Goal: Task Accomplishment & Management: Manage account settings

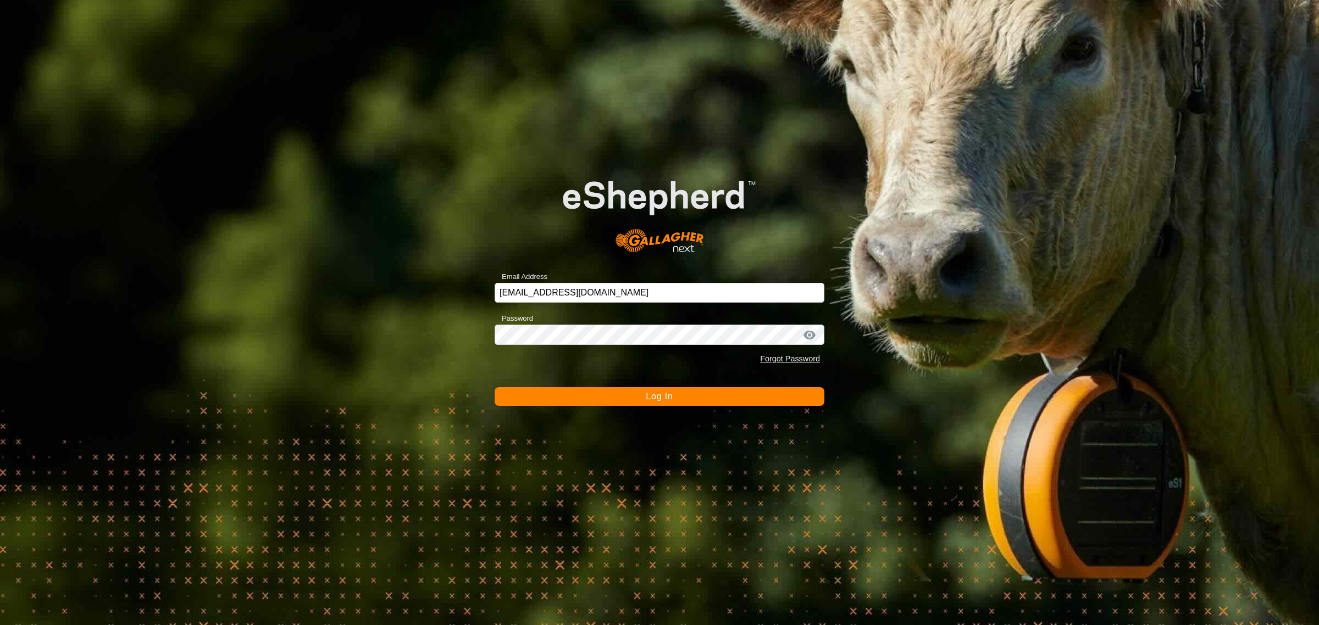
click at [635, 399] on button "Log In" at bounding box center [660, 396] width 330 height 19
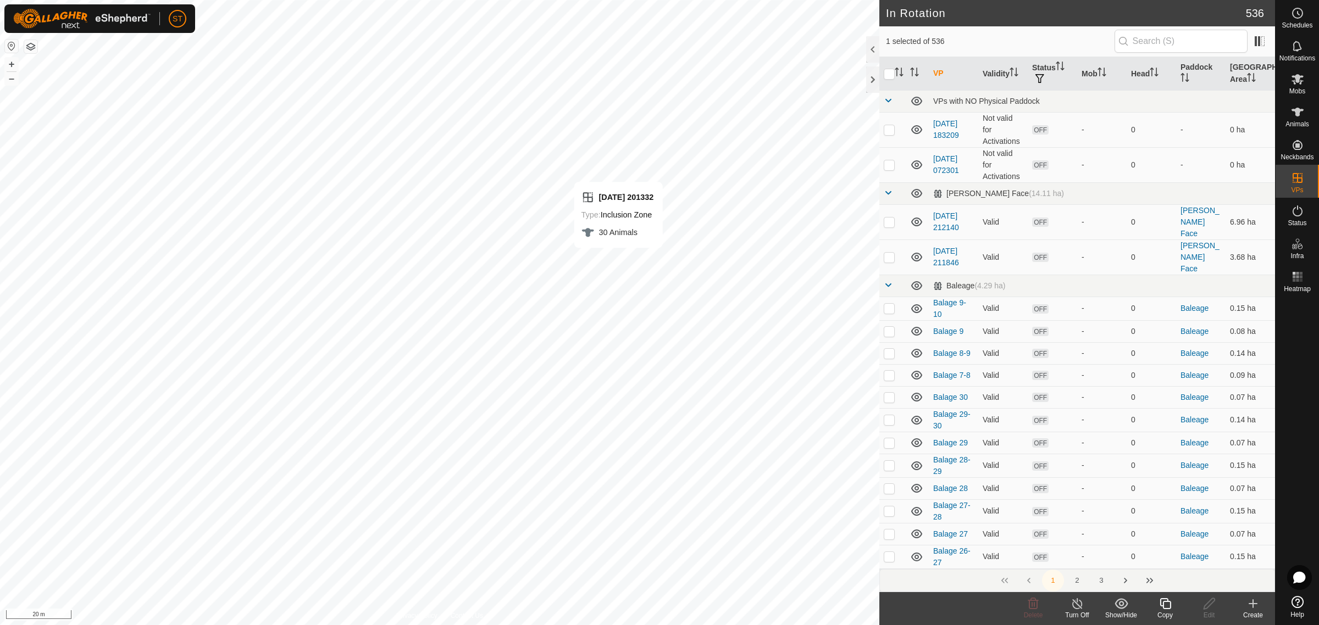
click at [1163, 609] on icon at bounding box center [1164, 603] width 11 height 11
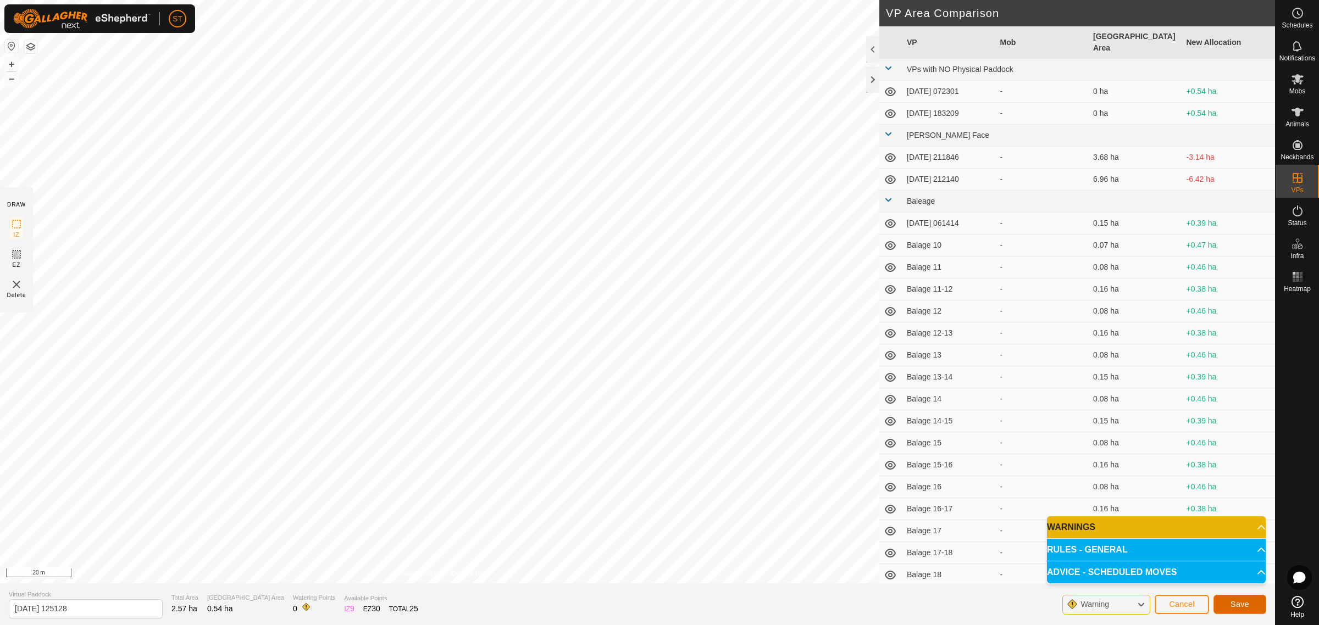
click at [1237, 604] on span "Save" at bounding box center [1239, 604] width 19 height 9
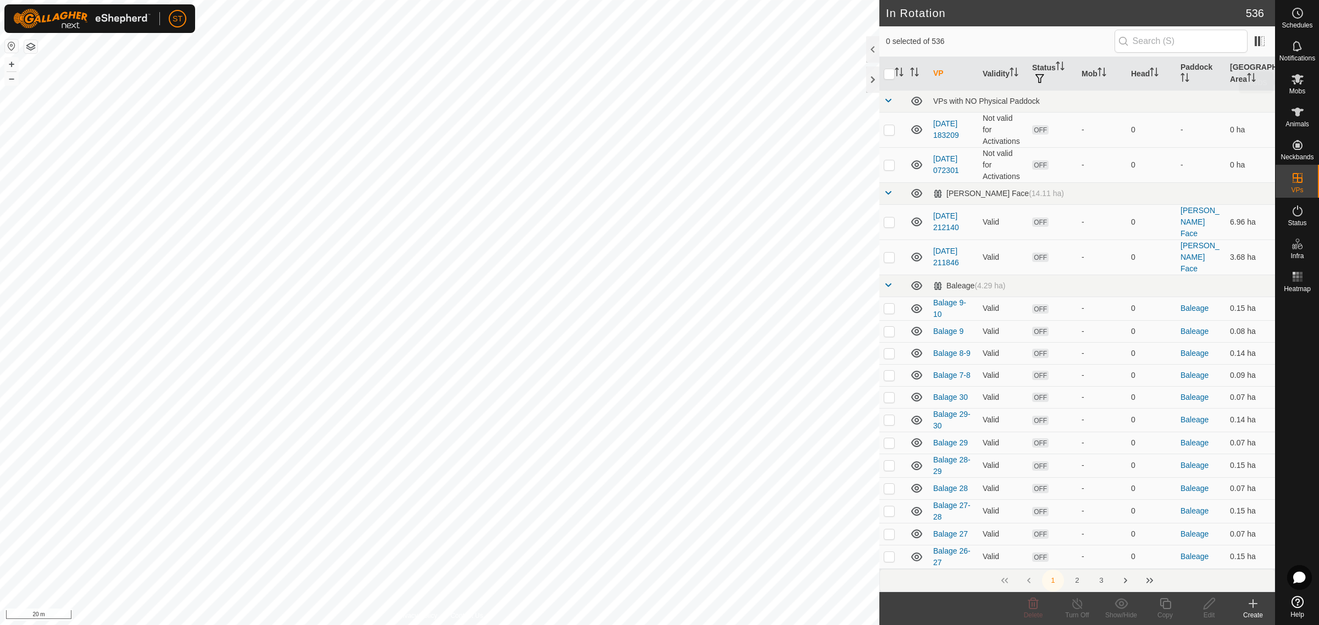
click at [1300, 82] on icon at bounding box center [1297, 79] width 12 height 10
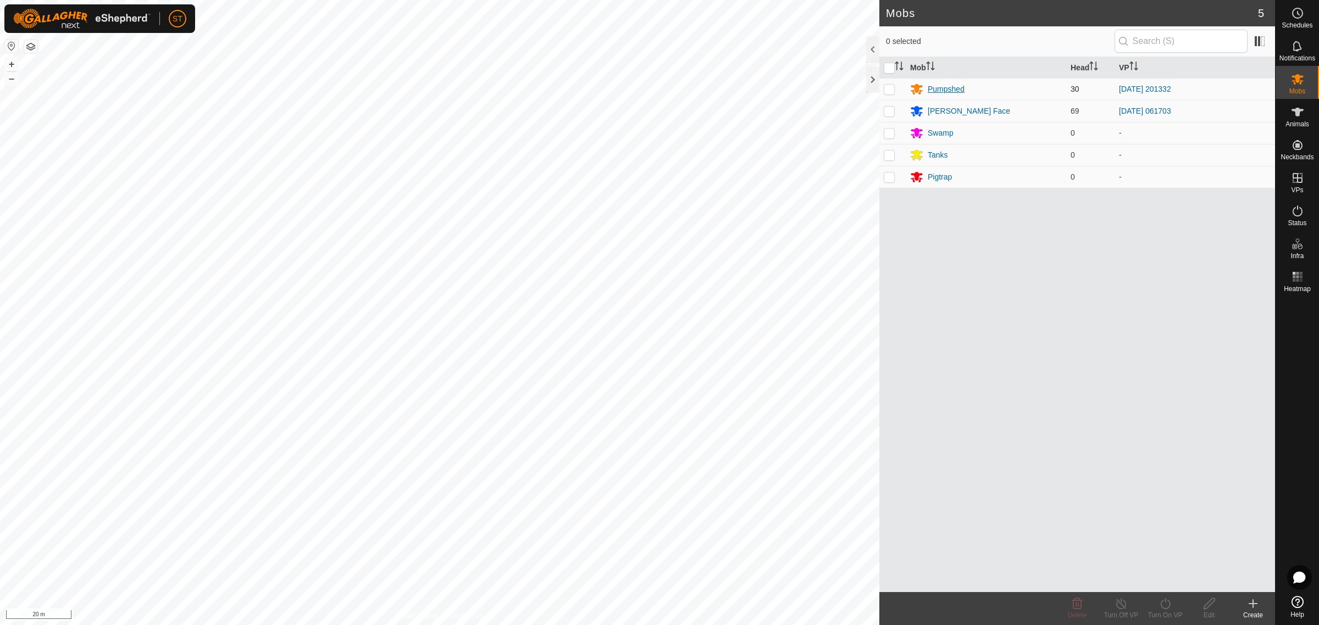
click at [938, 88] on div "Pumpshed" at bounding box center [946, 90] width 37 height 12
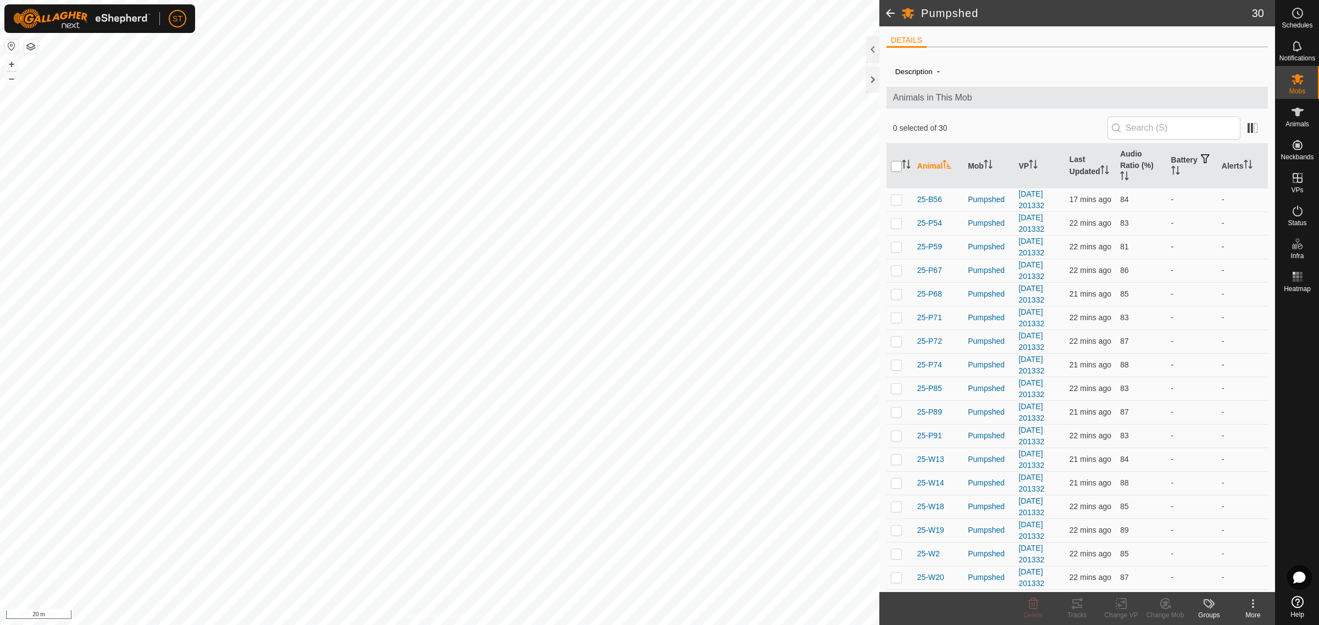
click at [898, 165] on input "checkbox" at bounding box center [896, 166] width 11 height 11
checkbox input "true"
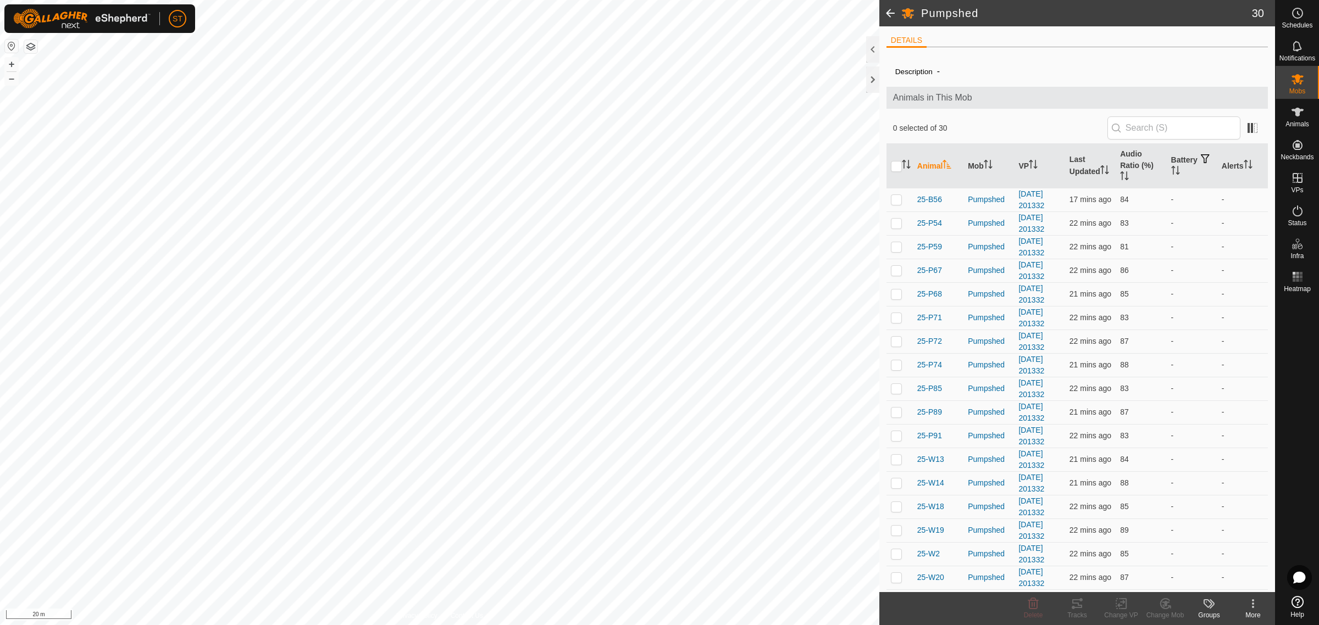
checkbox input "true"
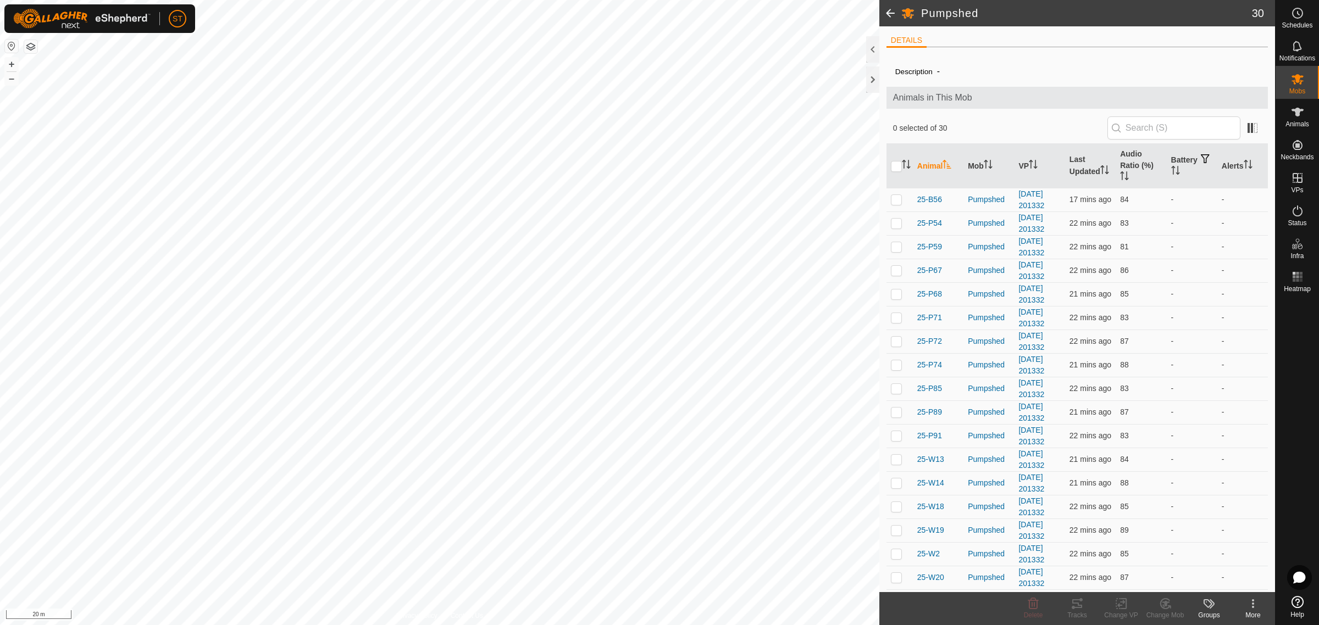
checkbox input "true"
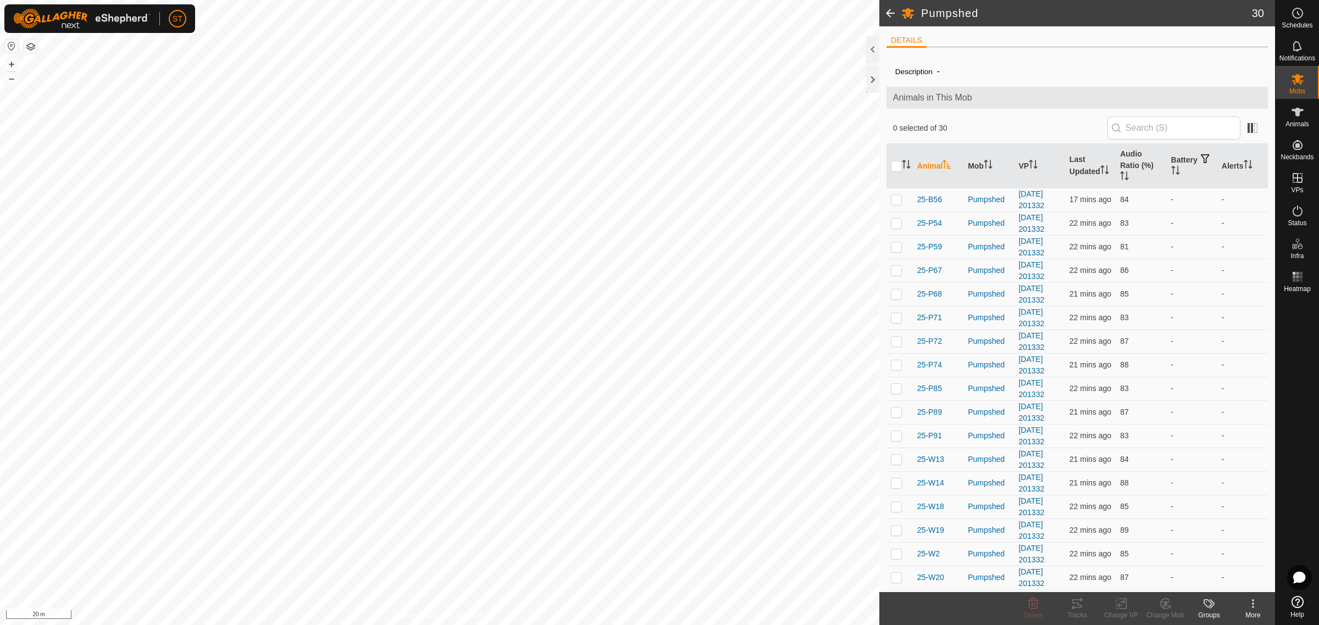
checkbox input "true"
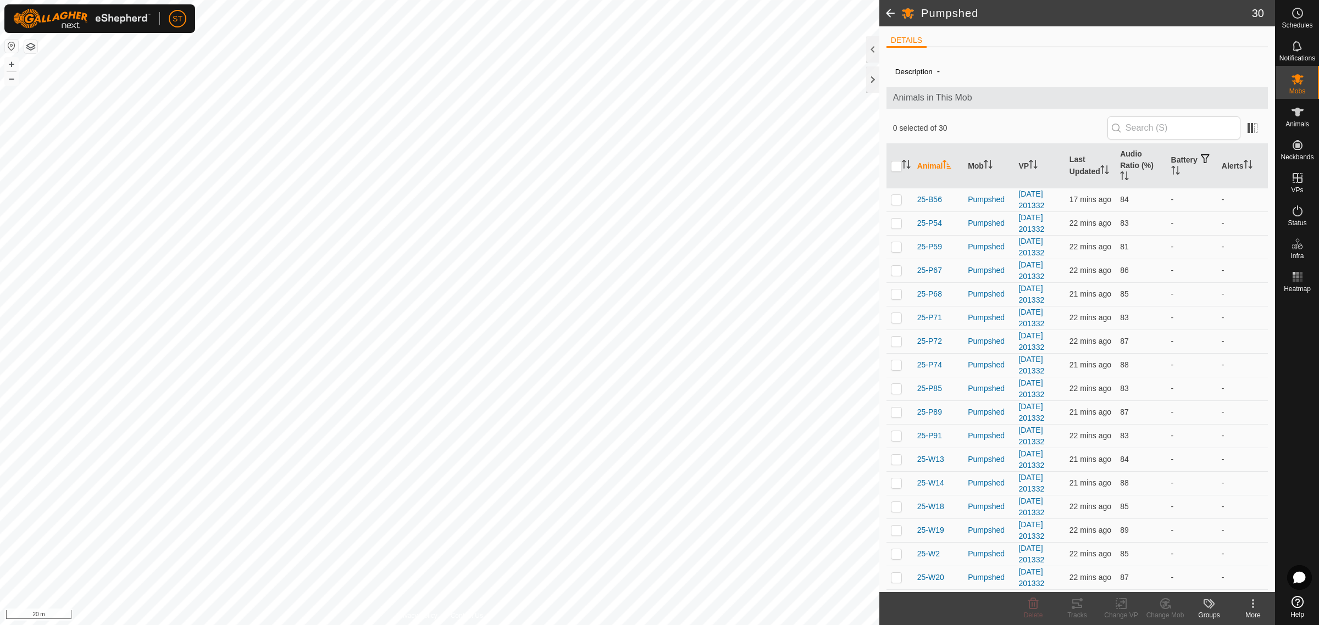
checkbox input "true"
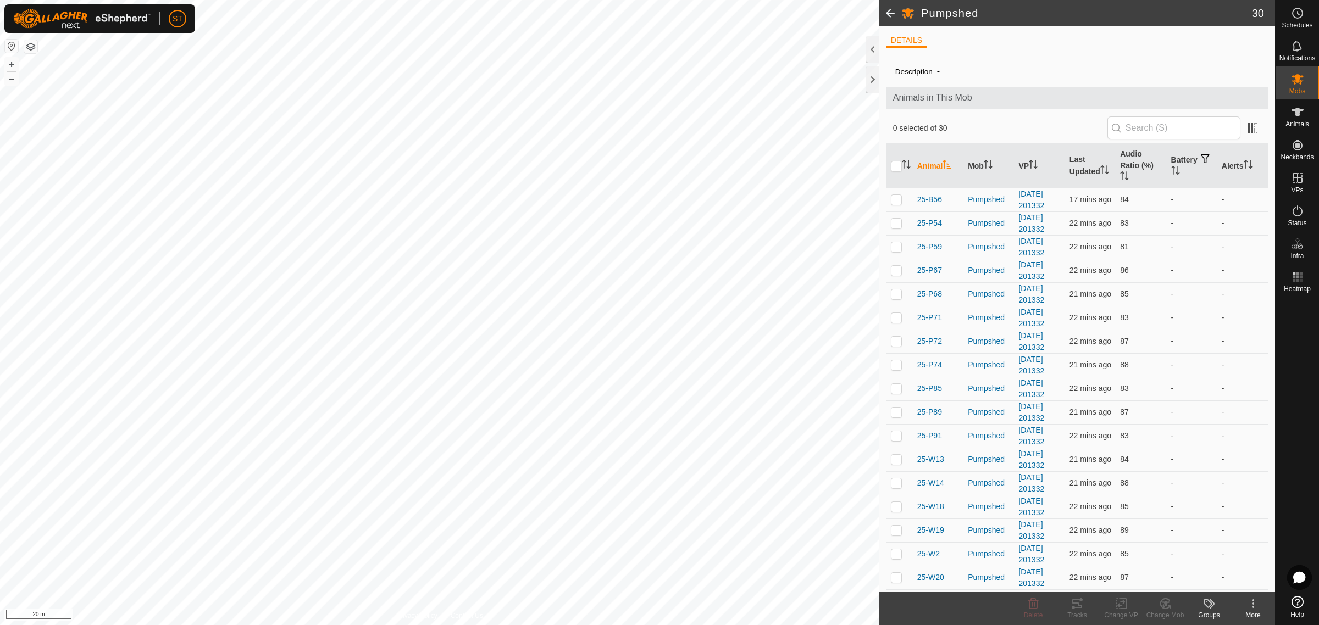
checkbox input "true"
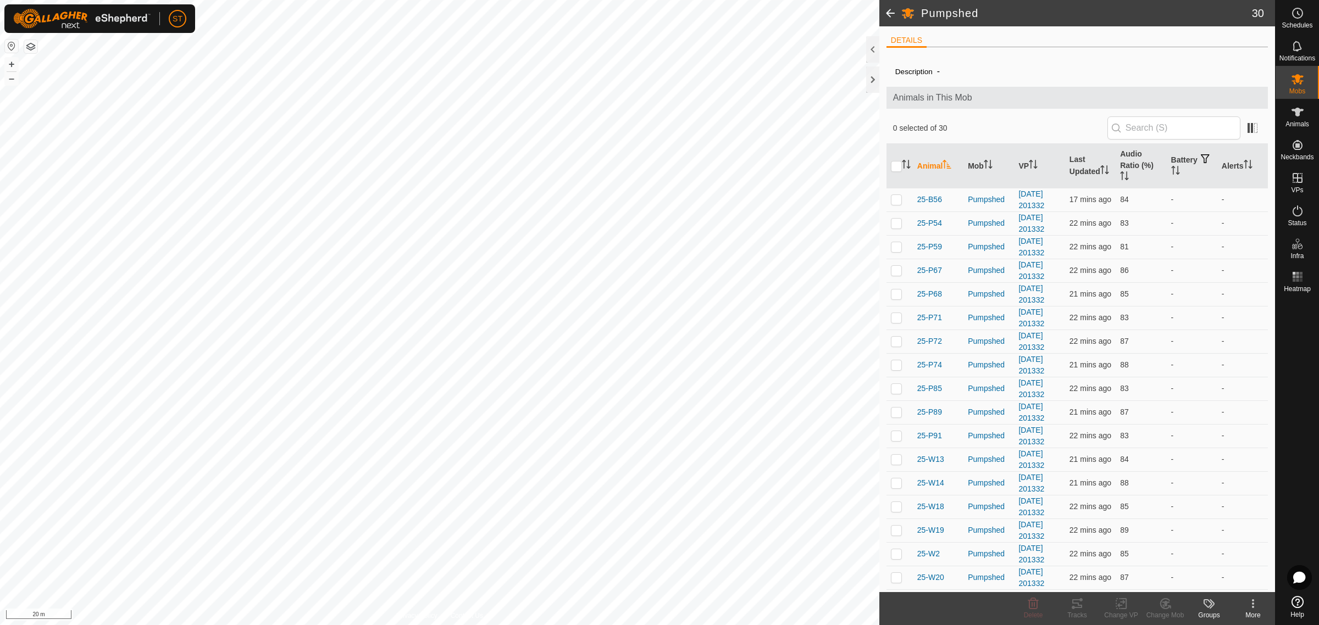
checkbox input "true"
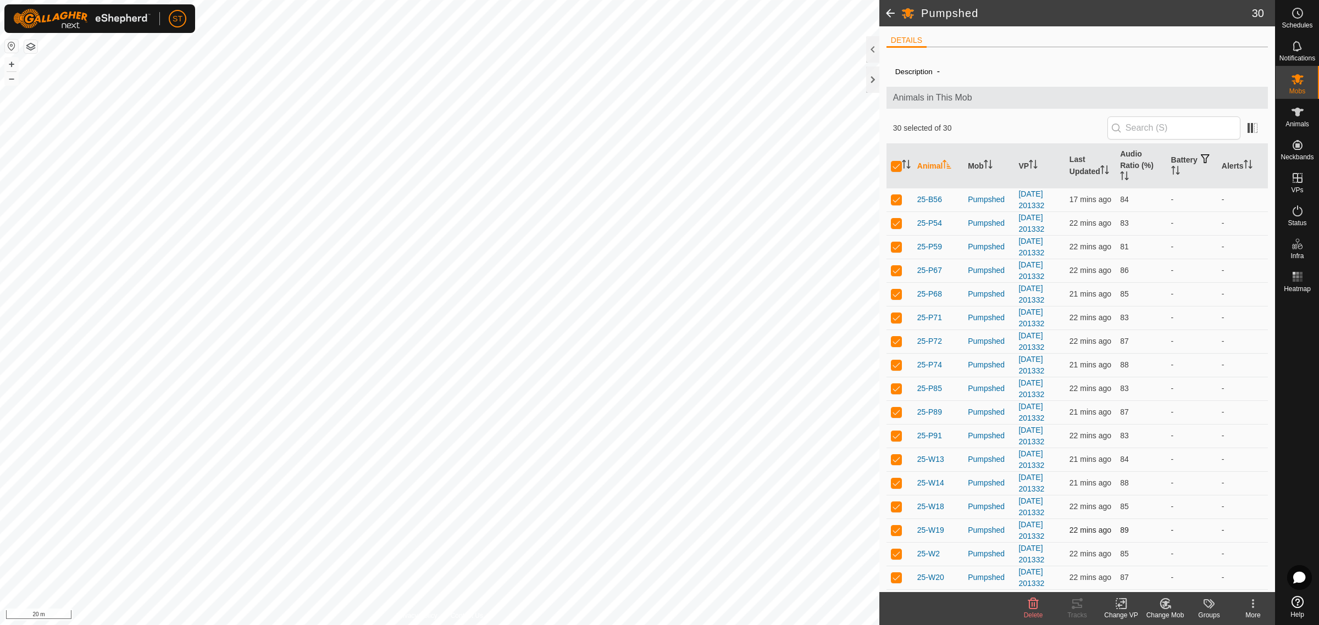
click at [1120, 606] on icon at bounding box center [1121, 604] width 8 height 7
click at [1150, 557] on link "Choose VP..." at bounding box center [1154, 557] width 109 height 22
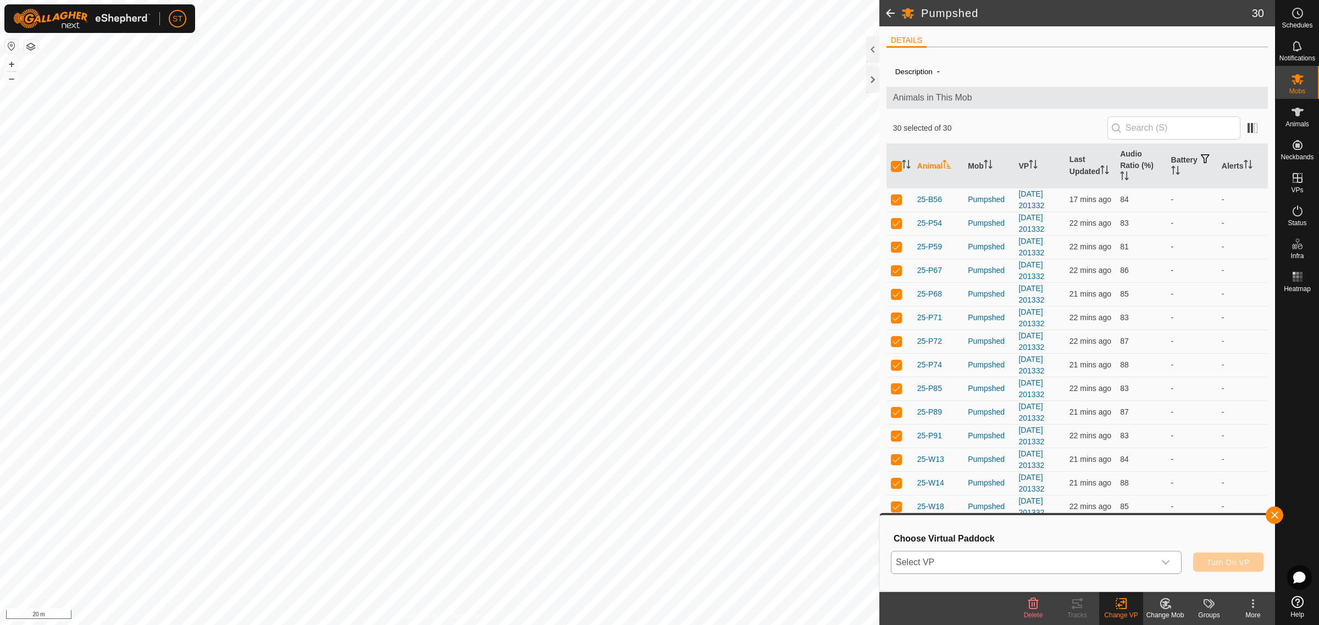
click at [1168, 562] on icon "dropdown trigger" at bounding box center [1165, 562] width 9 height 9
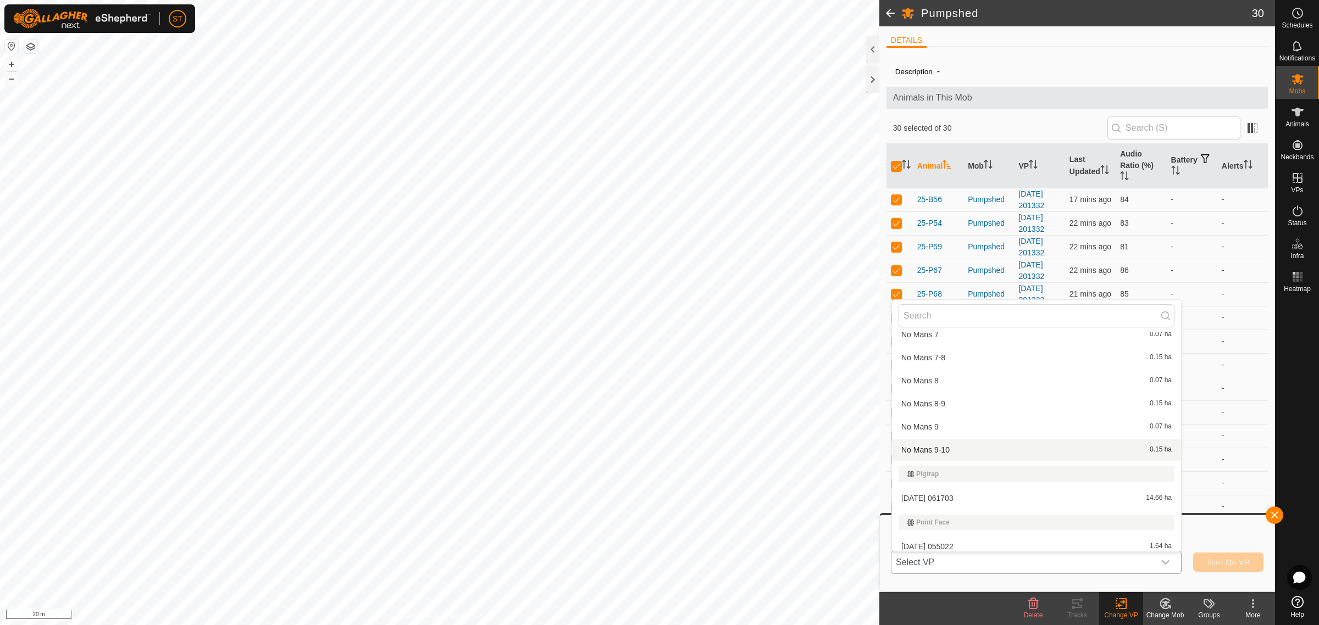
scroll to position [7006, 0]
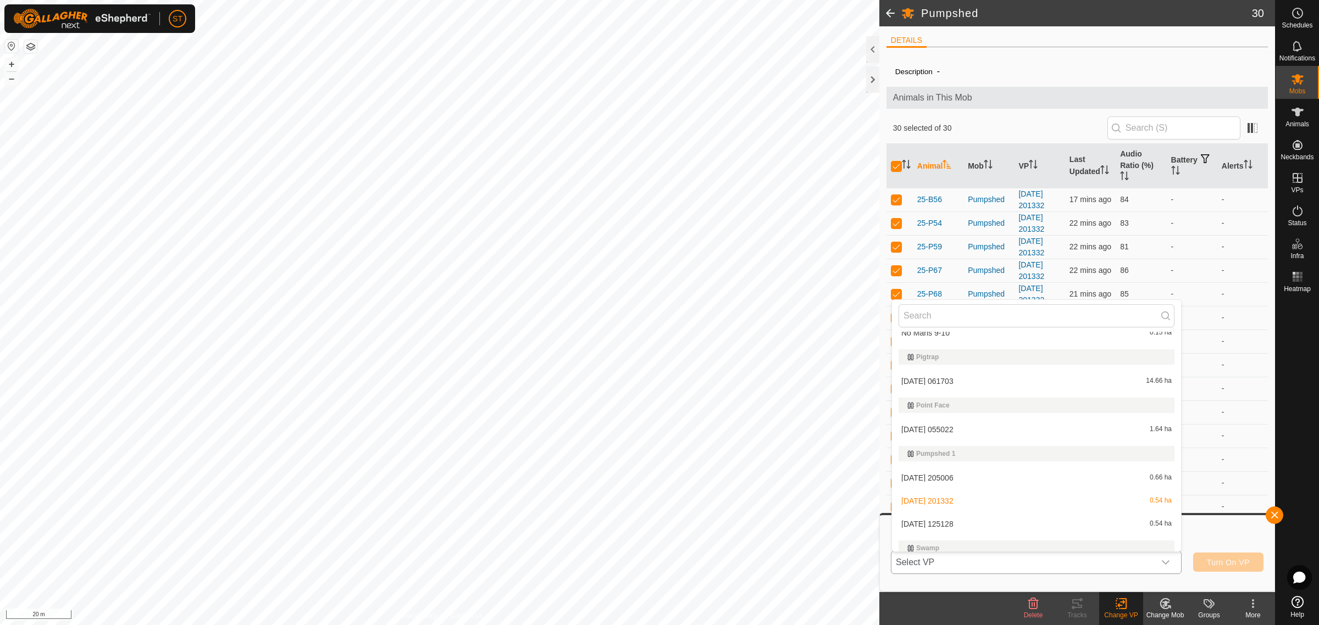
click at [1009, 518] on li "[DATE] 125128 0.54 ha" at bounding box center [1036, 524] width 289 height 22
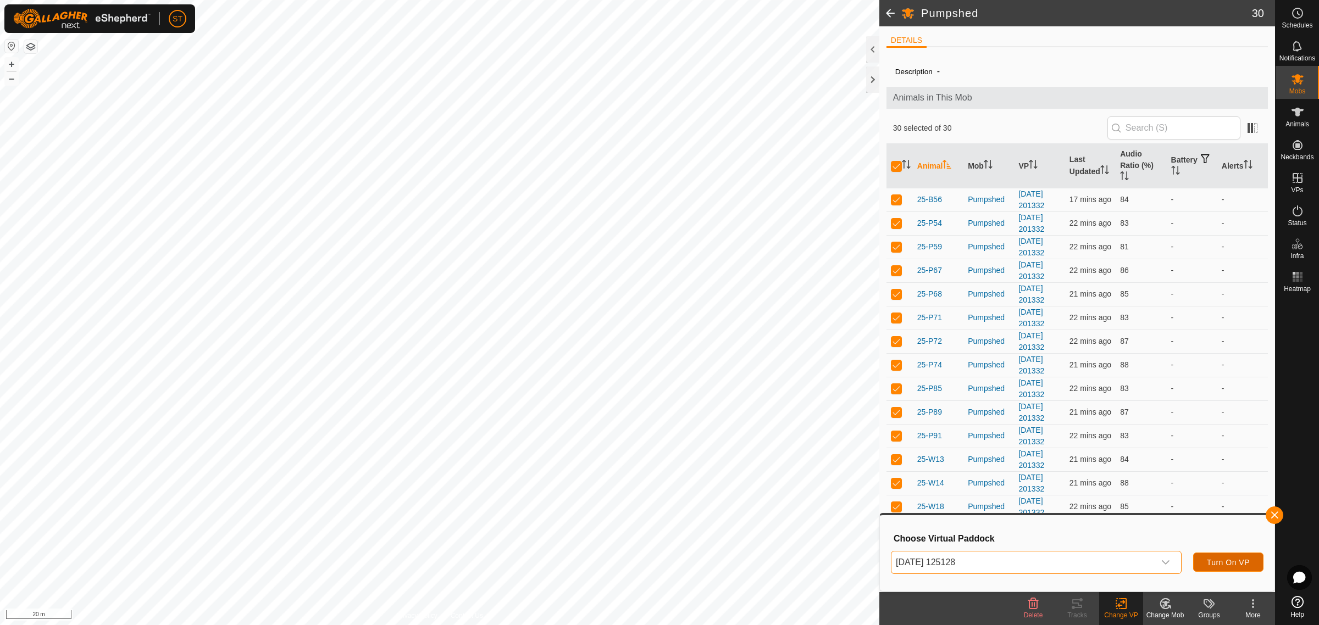
click at [1209, 561] on span "Turn On VP" at bounding box center [1228, 562] width 43 height 9
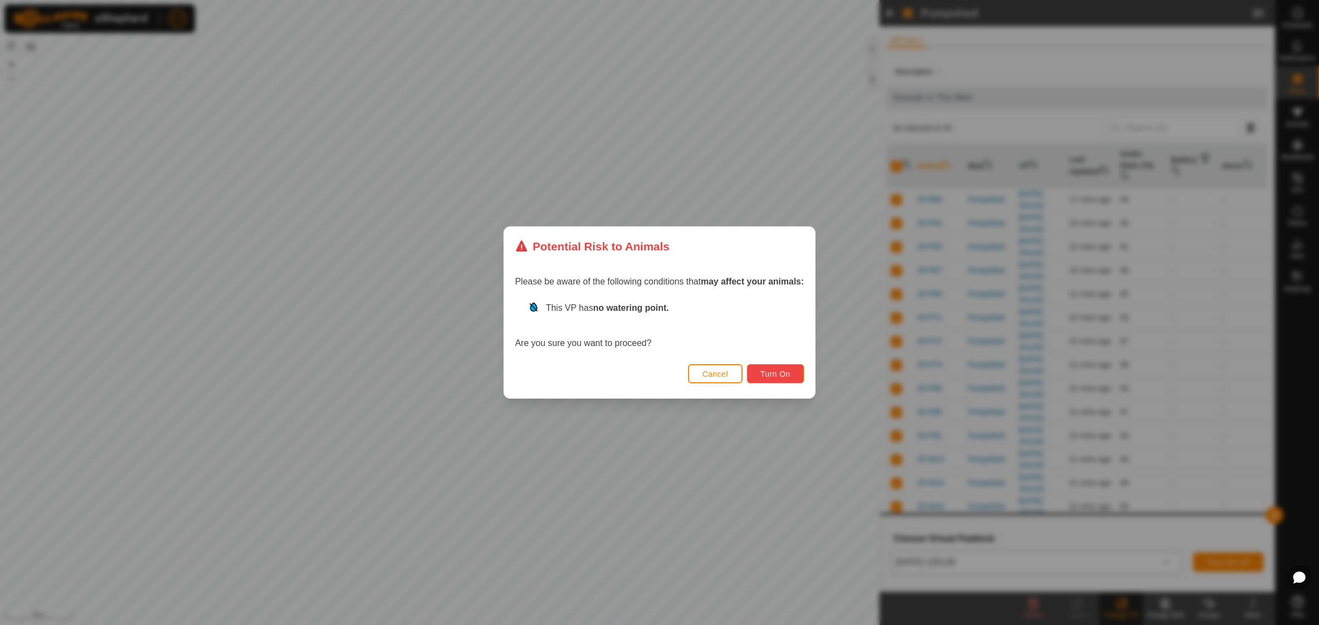
click at [778, 379] on button "Turn On" at bounding box center [775, 373] width 57 height 19
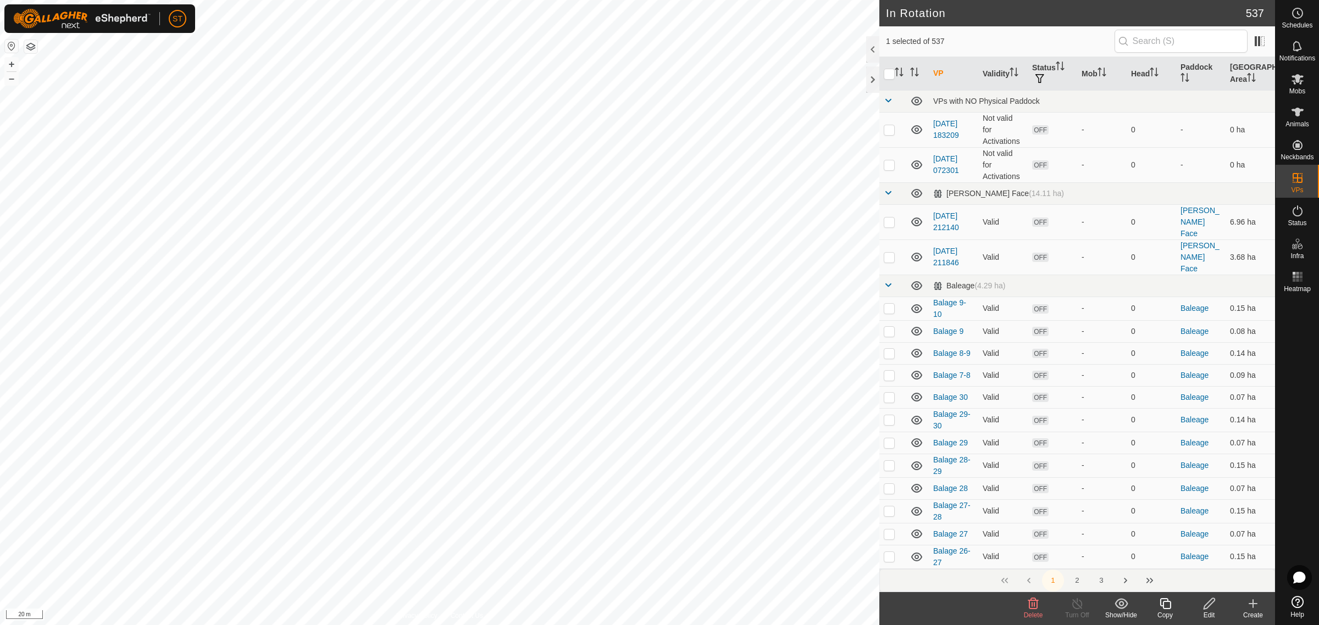
click at [1034, 606] on icon at bounding box center [1033, 603] width 10 height 11
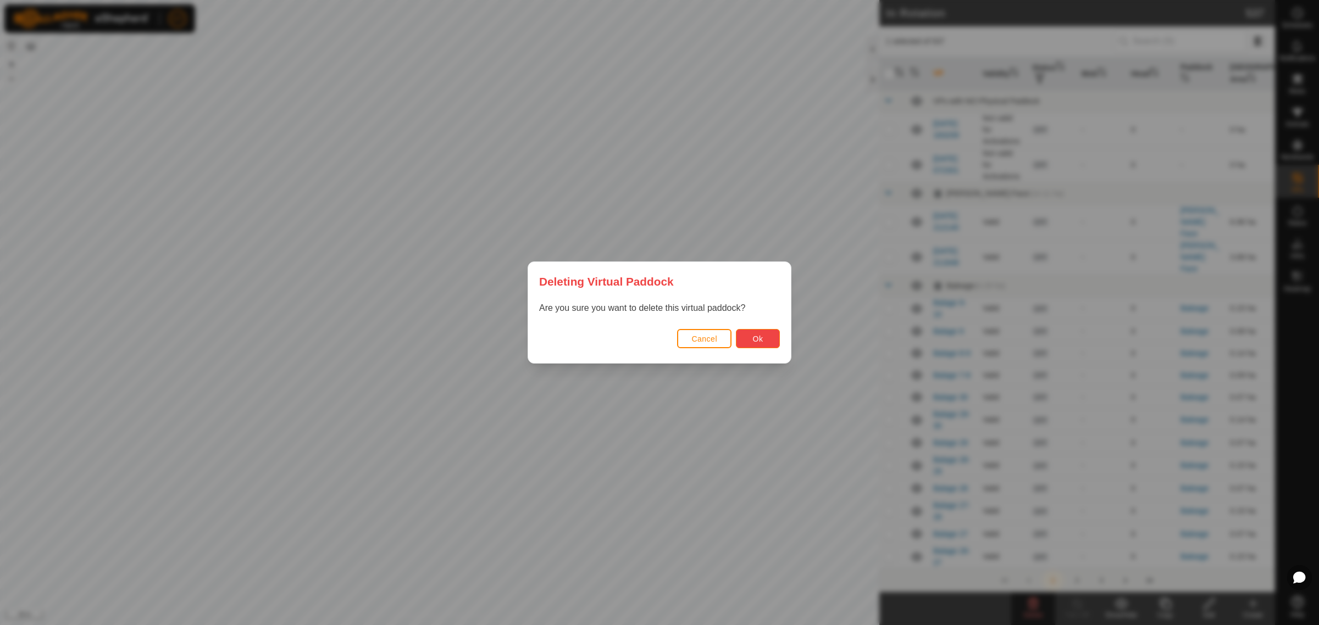
click at [768, 345] on button "Ok" at bounding box center [758, 338] width 44 height 19
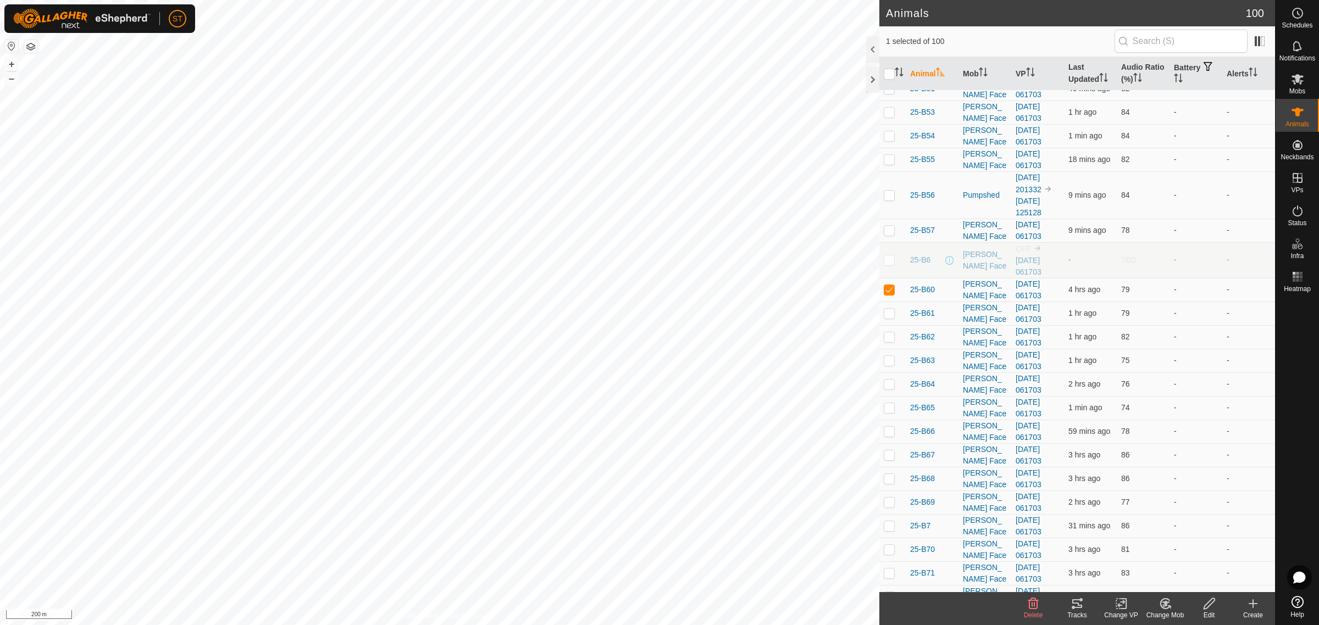
scroll to position [819, 0]
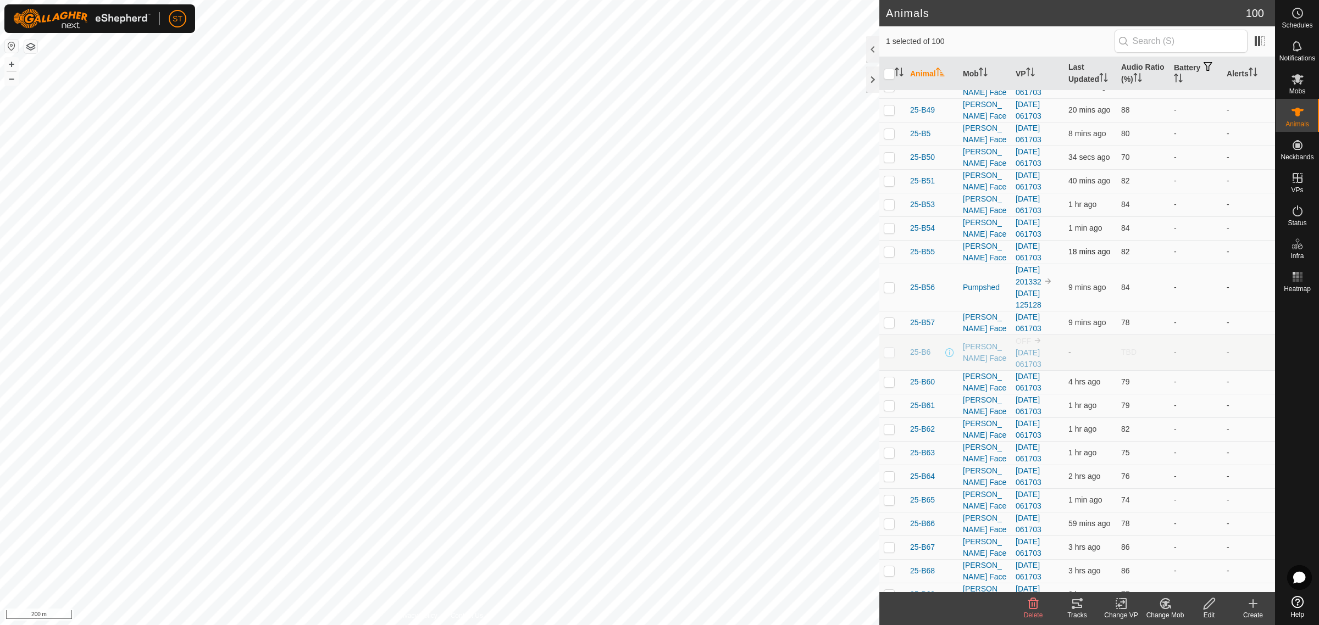
checkbox input "true"
checkbox input "false"
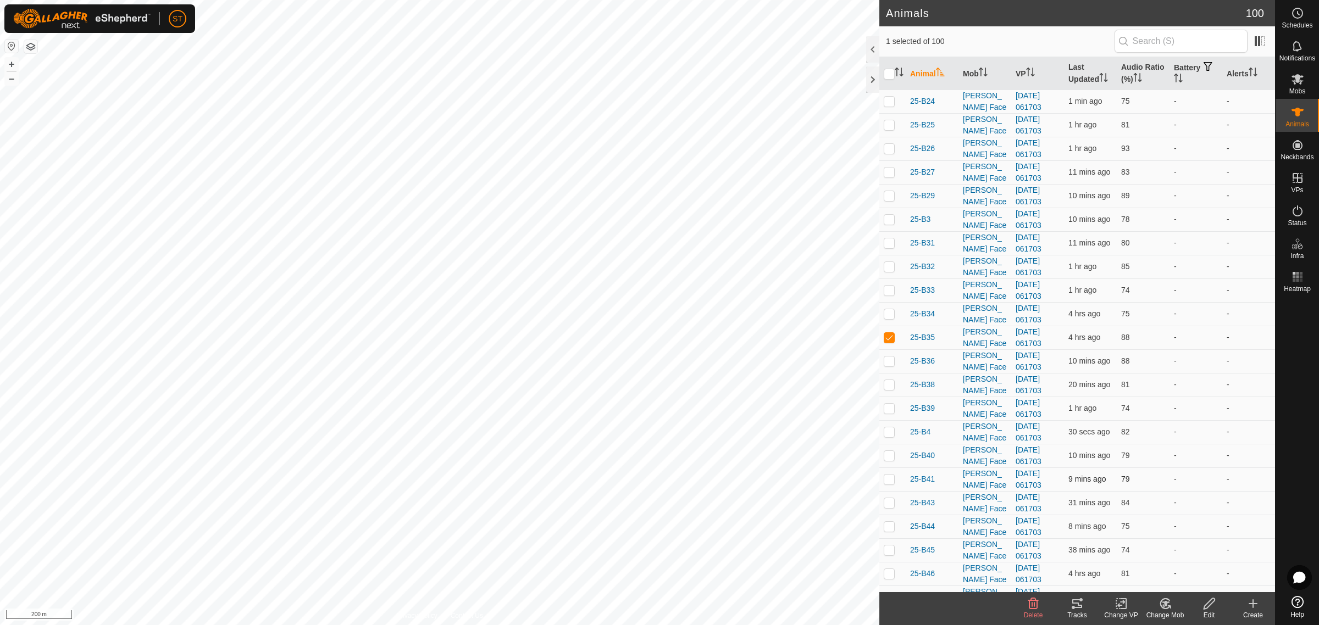
scroll to position [269, 0]
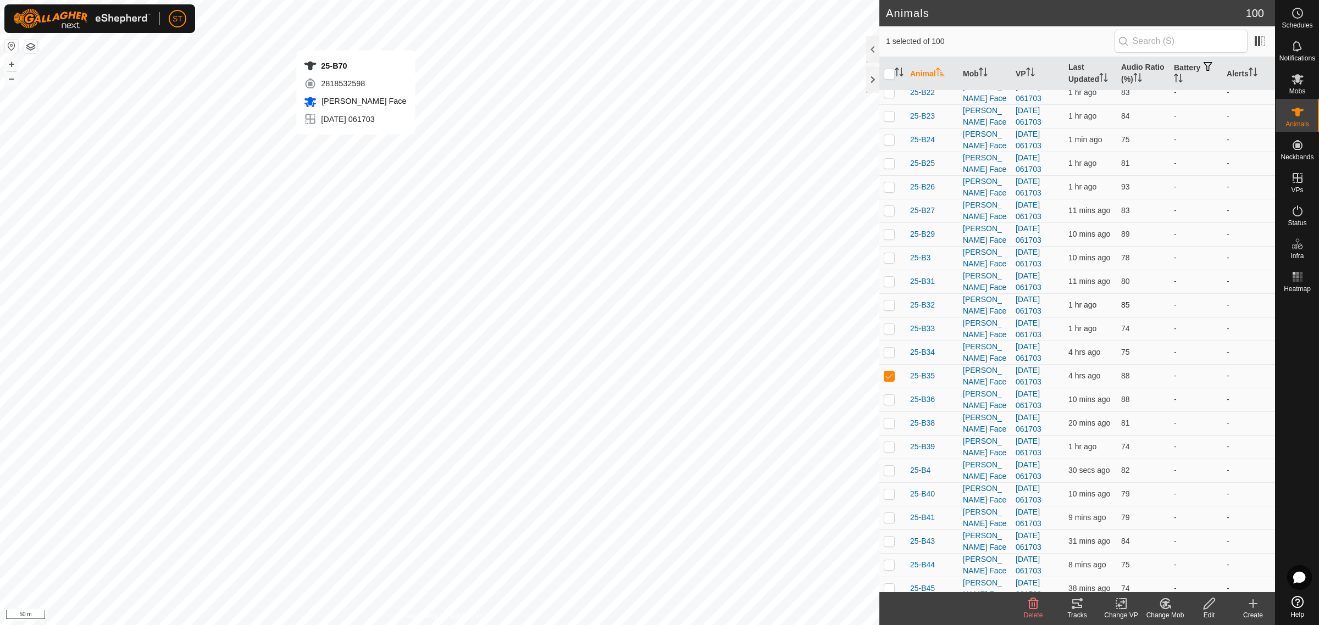
checkbox input "false"
checkbox input "true"
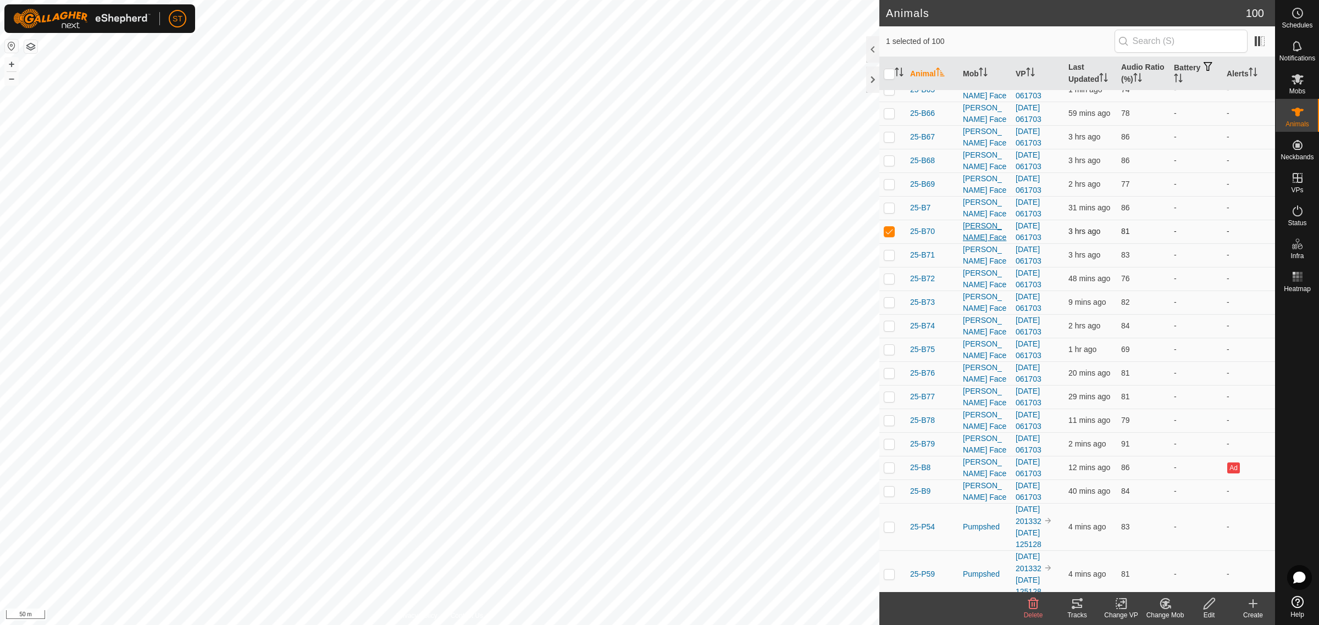
scroll to position [1231, 0]
click at [1247, 608] on icon at bounding box center [1252, 603] width 13 height 13
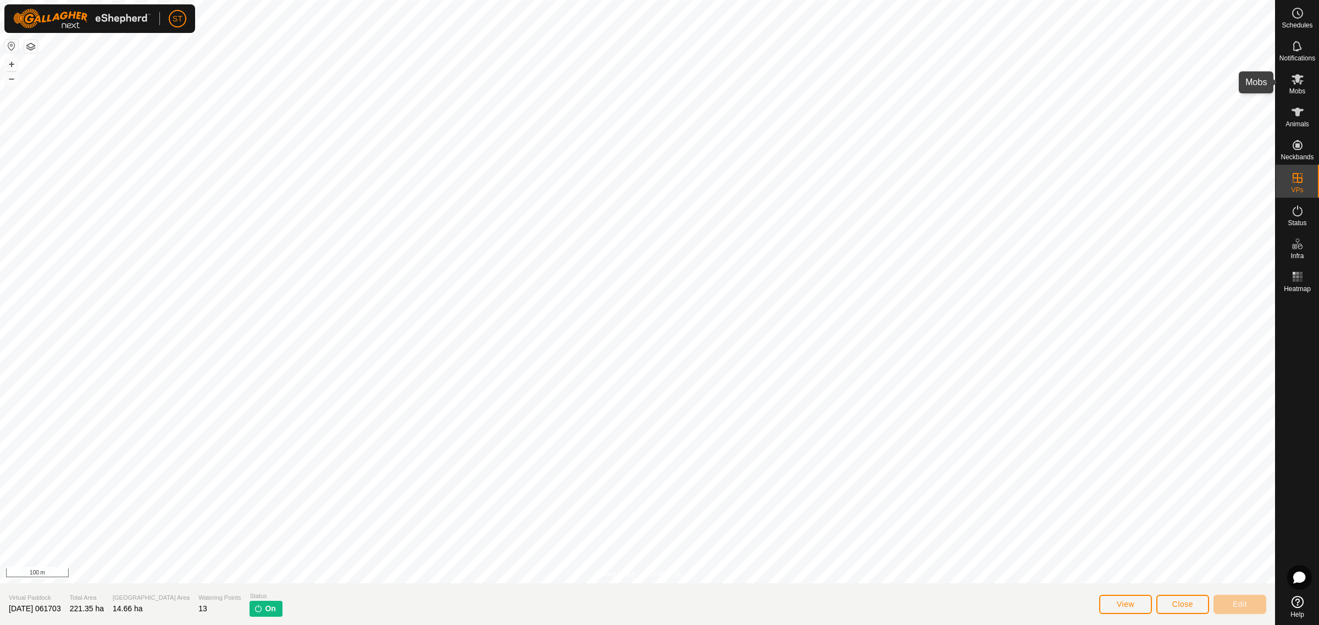
click at [1298, 88] on span "Mobs" at bounding box center [1297, 91] width 16 height 7
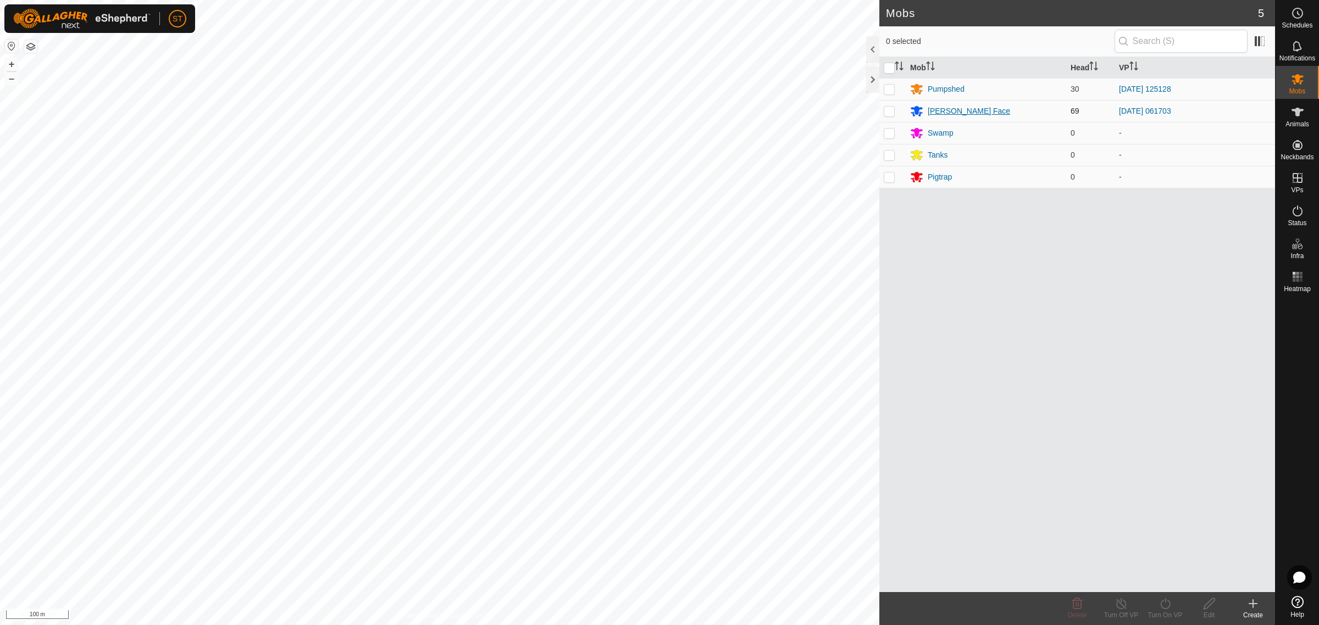
click at [948, 109] on div "[PERSON_NAME] Face" at bounding box center [969, 112] width 82 height 12
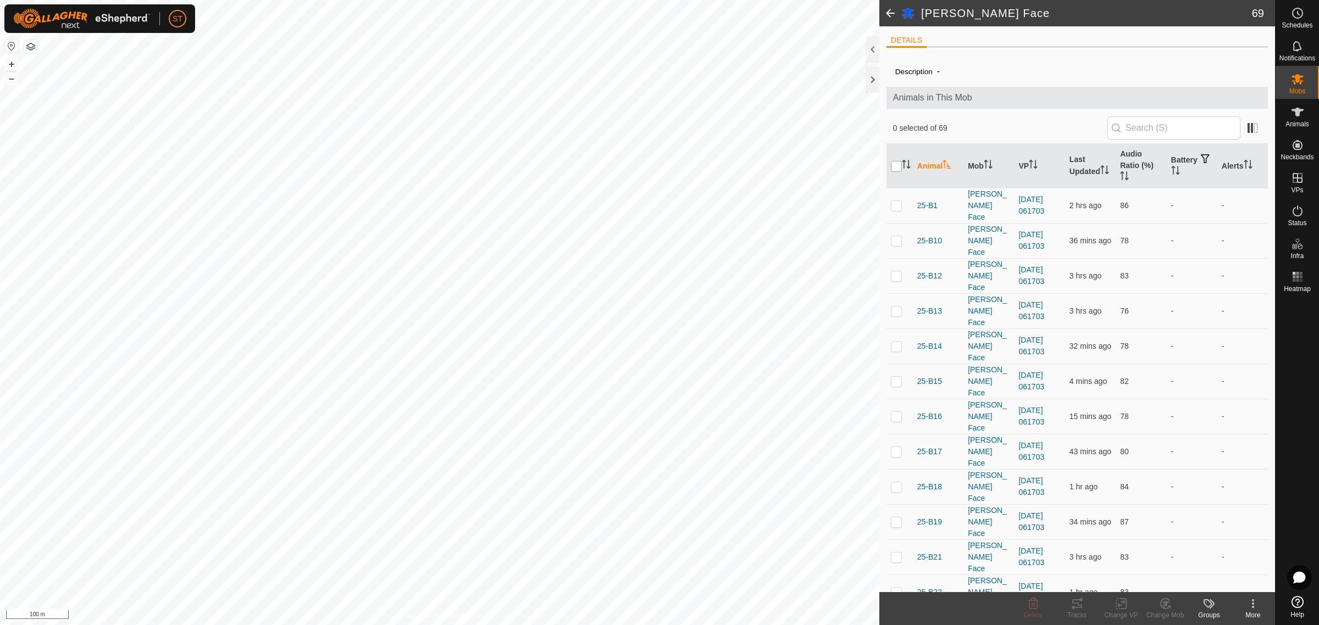
click at [899, 166] on input "checkbox" at bounding box center [896, 166] width 11 height 11
checkbox input "true"
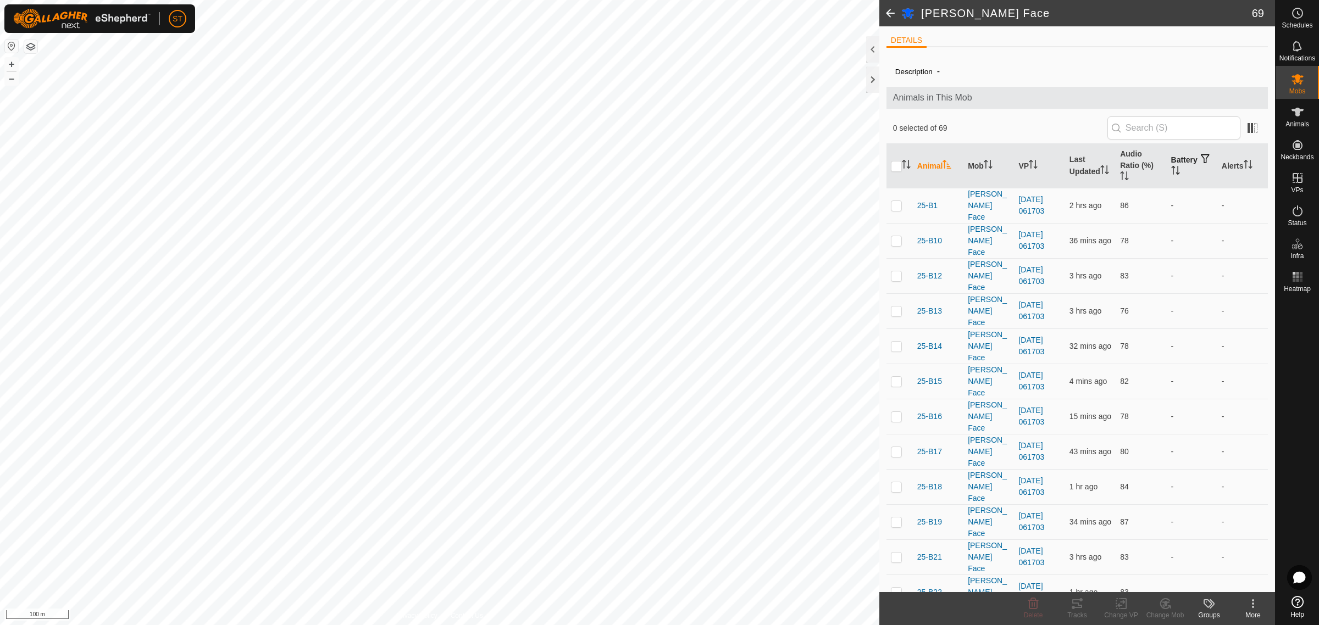
checkbox input "true"
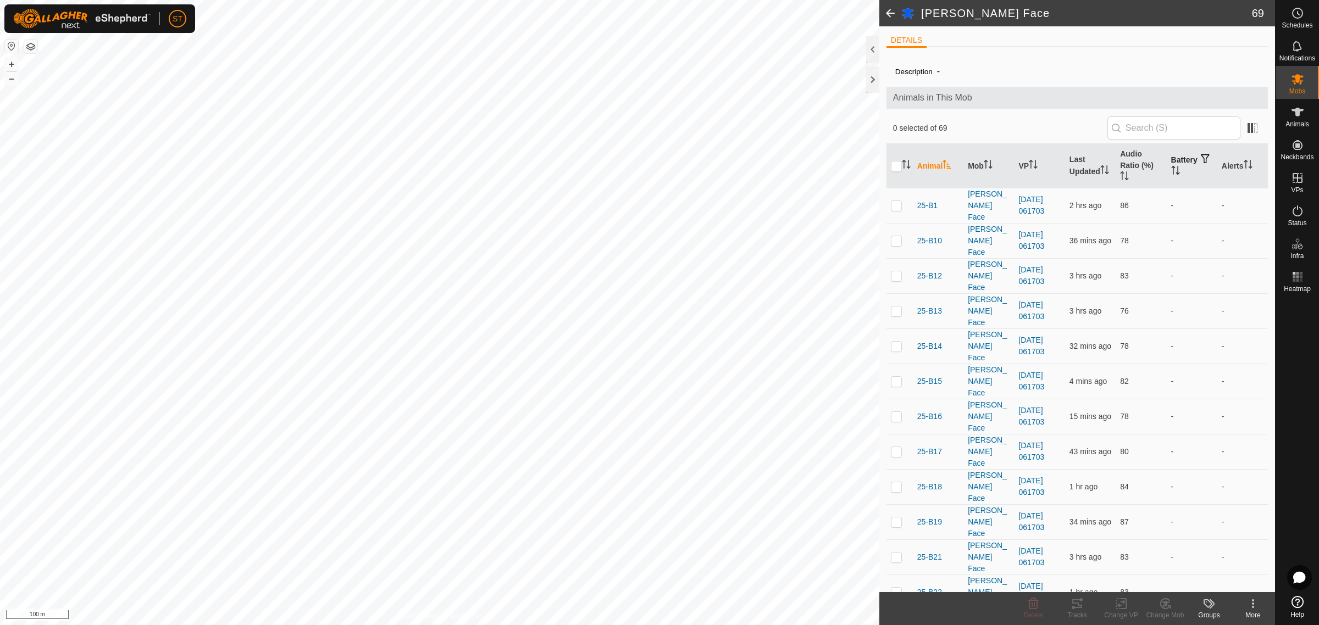
checkbox input "true"
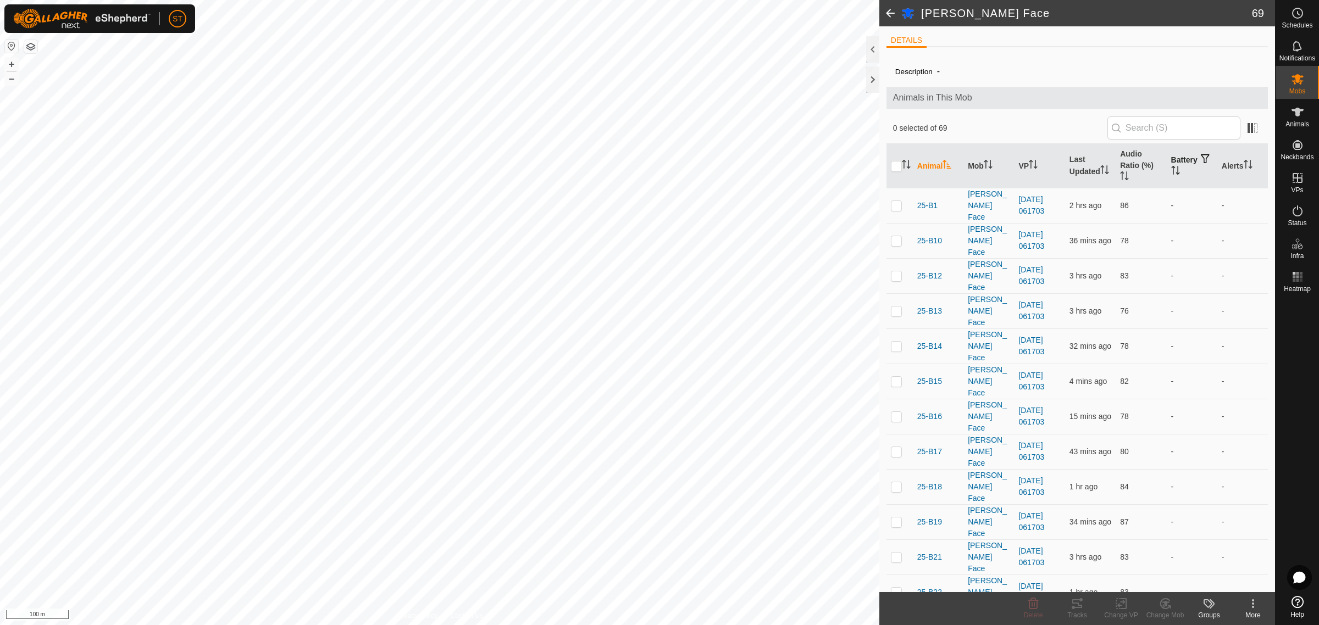
checkbox input "true"
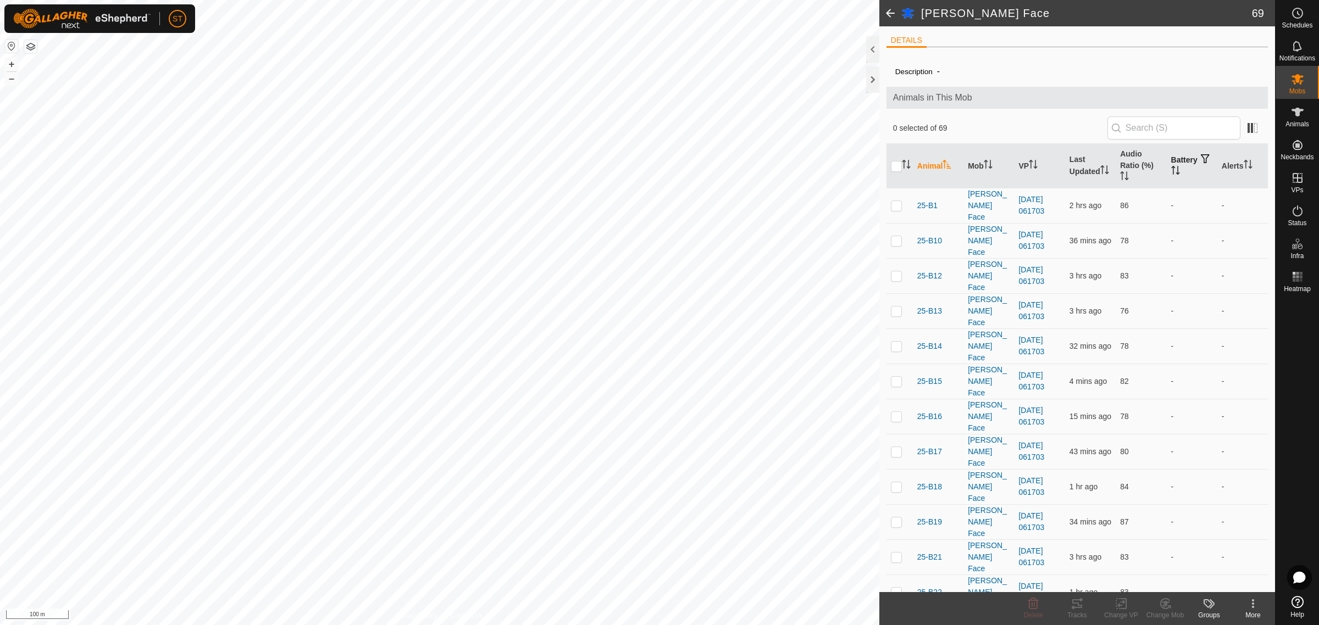
checkbox input "true"
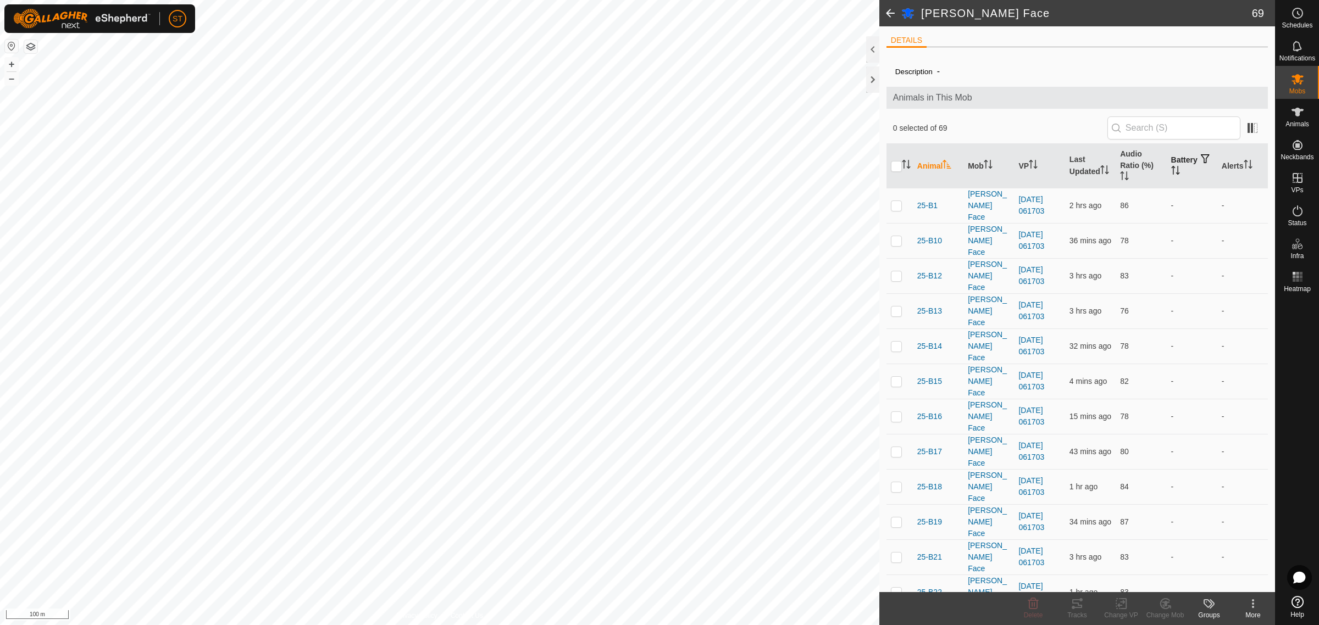
checkbox input "true"
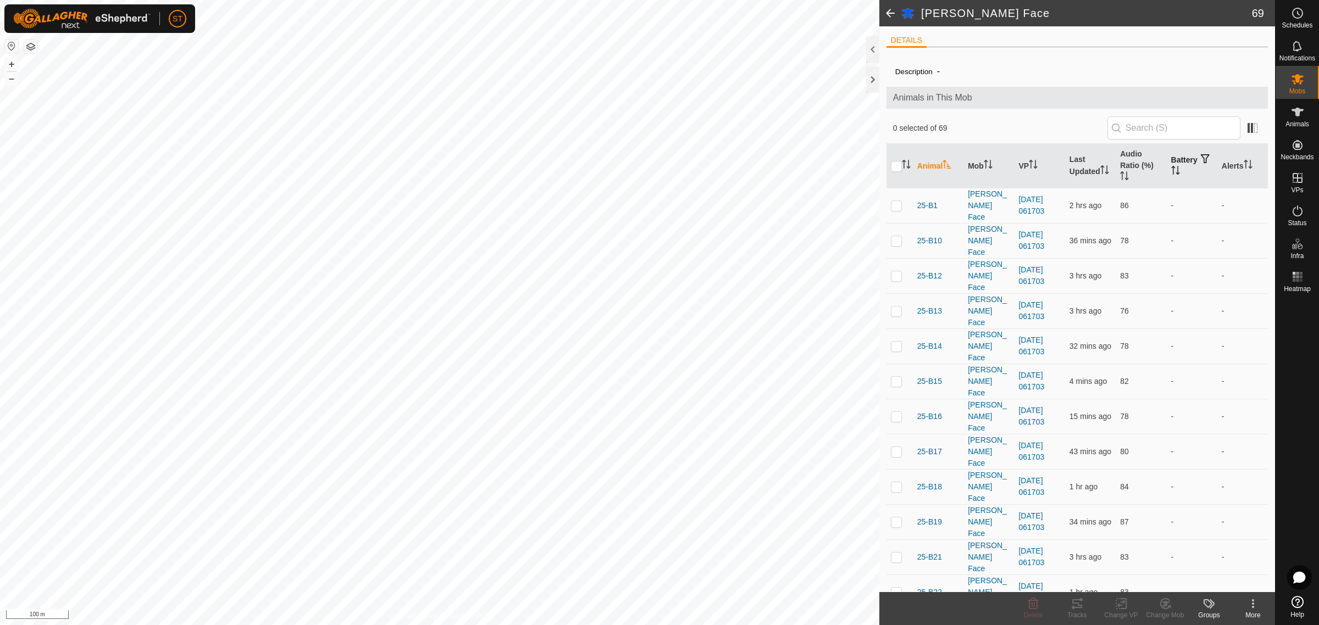
checkbox input "true"
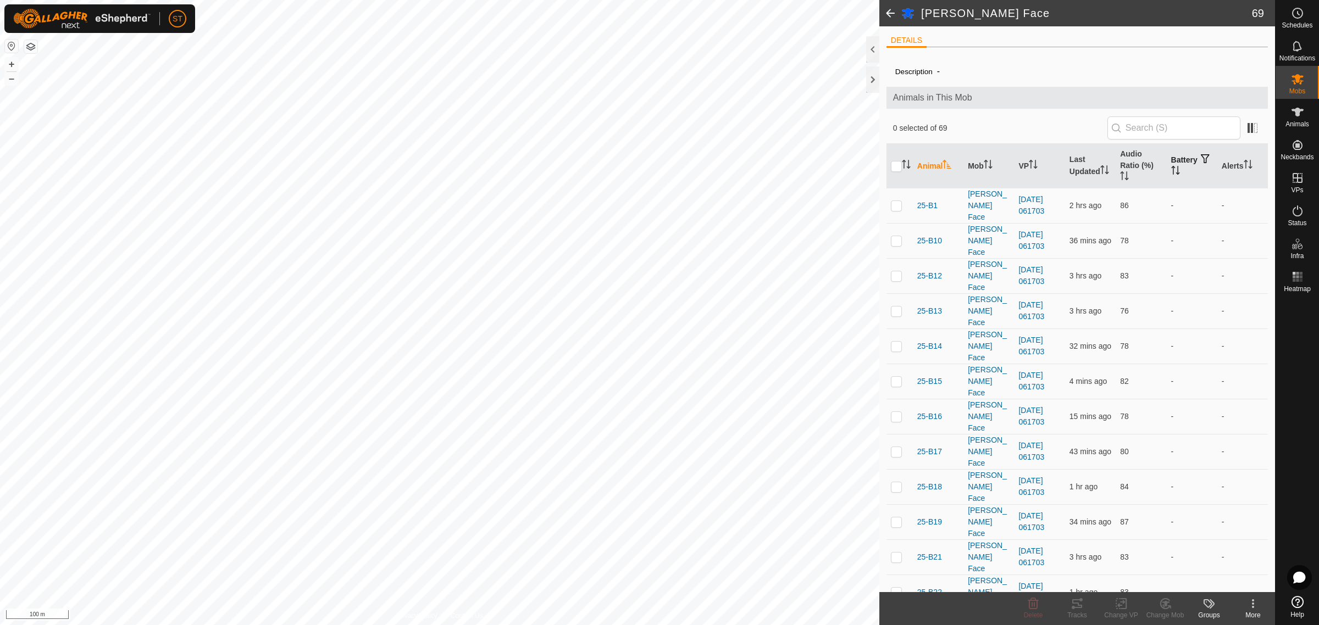
checkbox input "true"
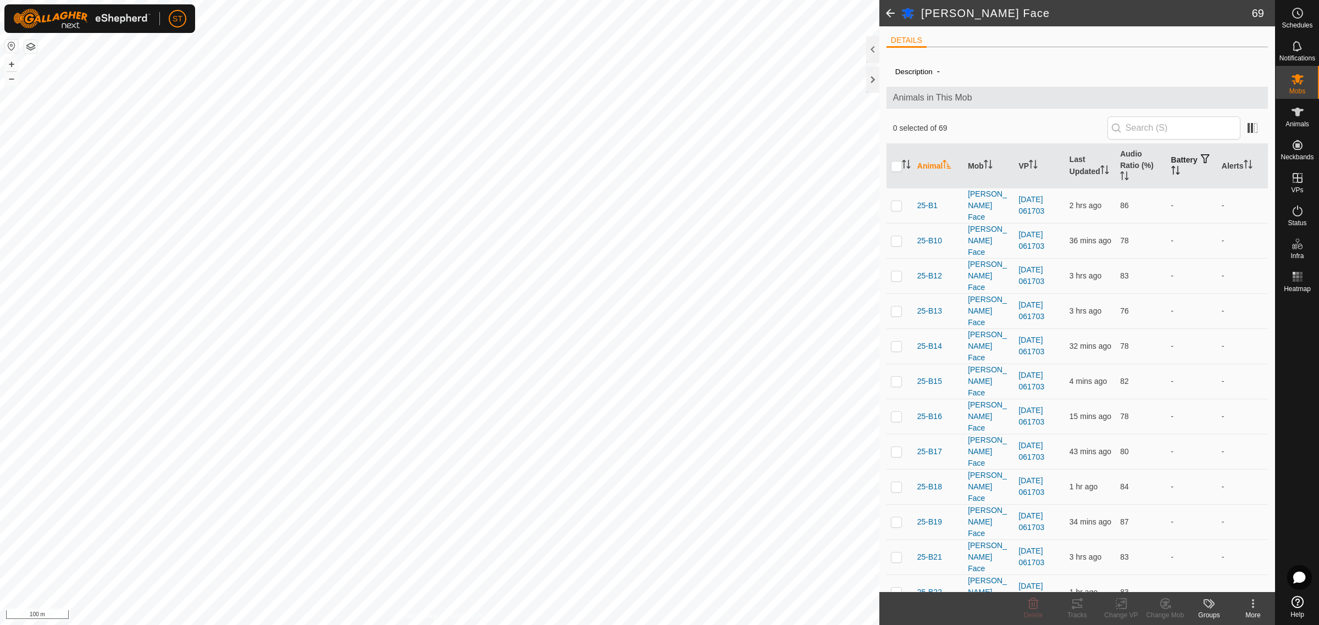
checkbox input "true"
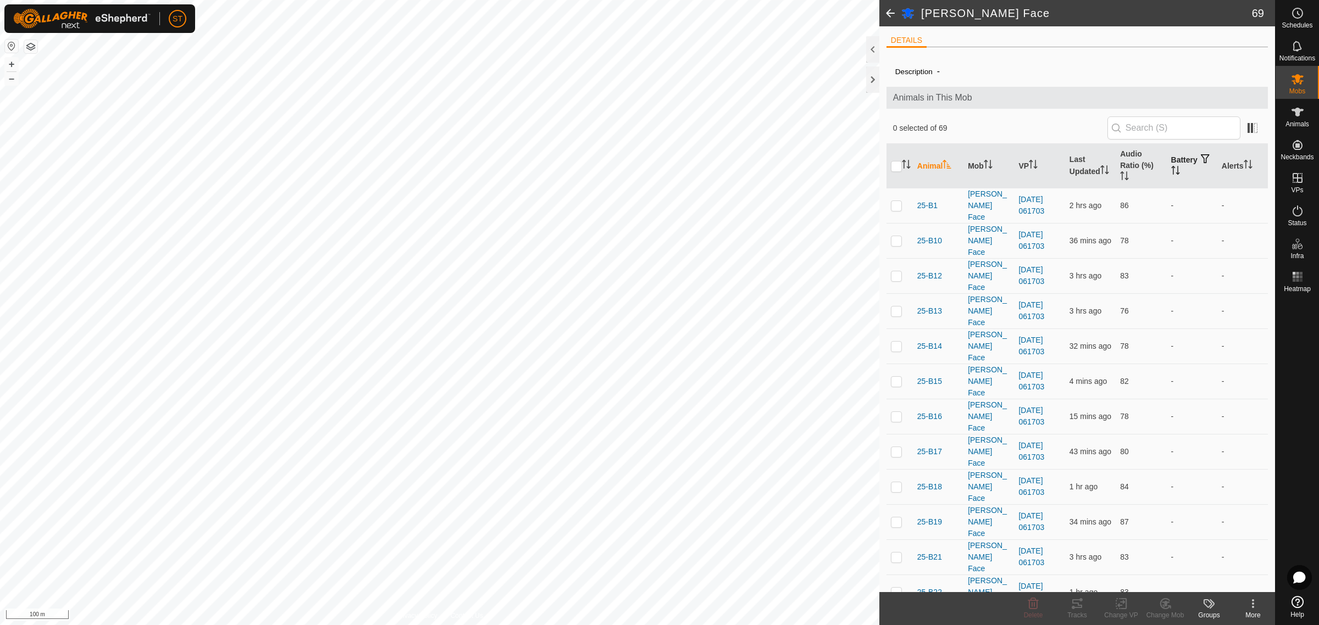
checkbox input "true"
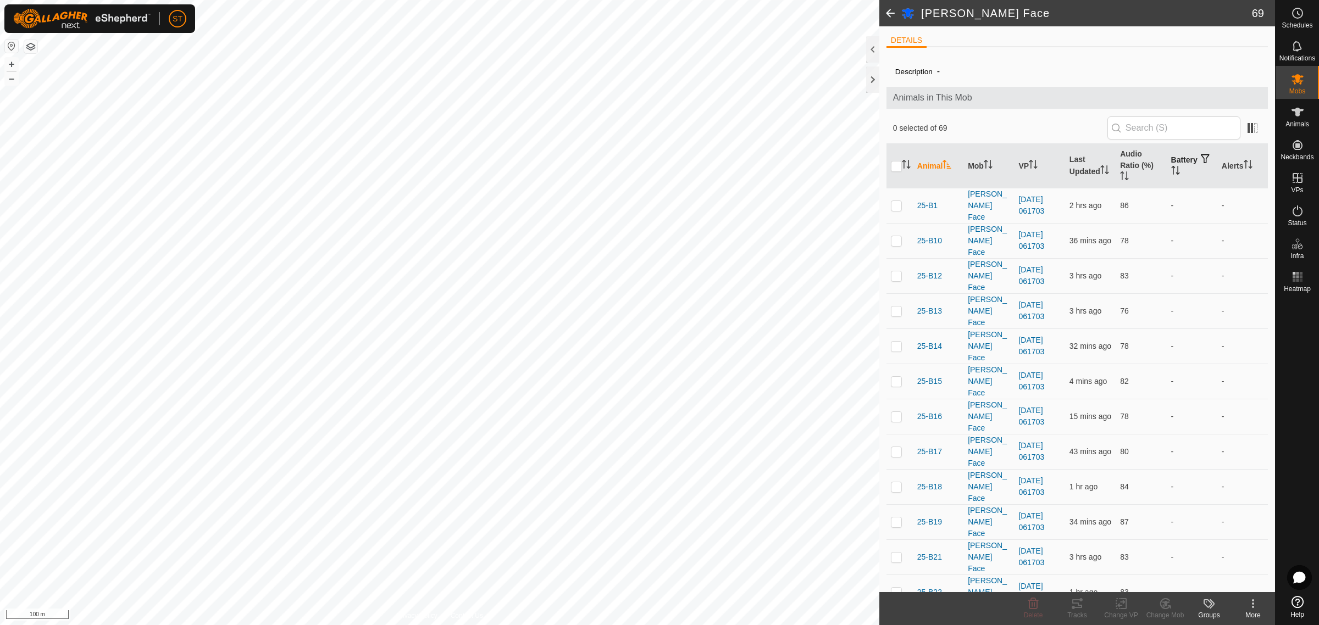
checkbox input "true"
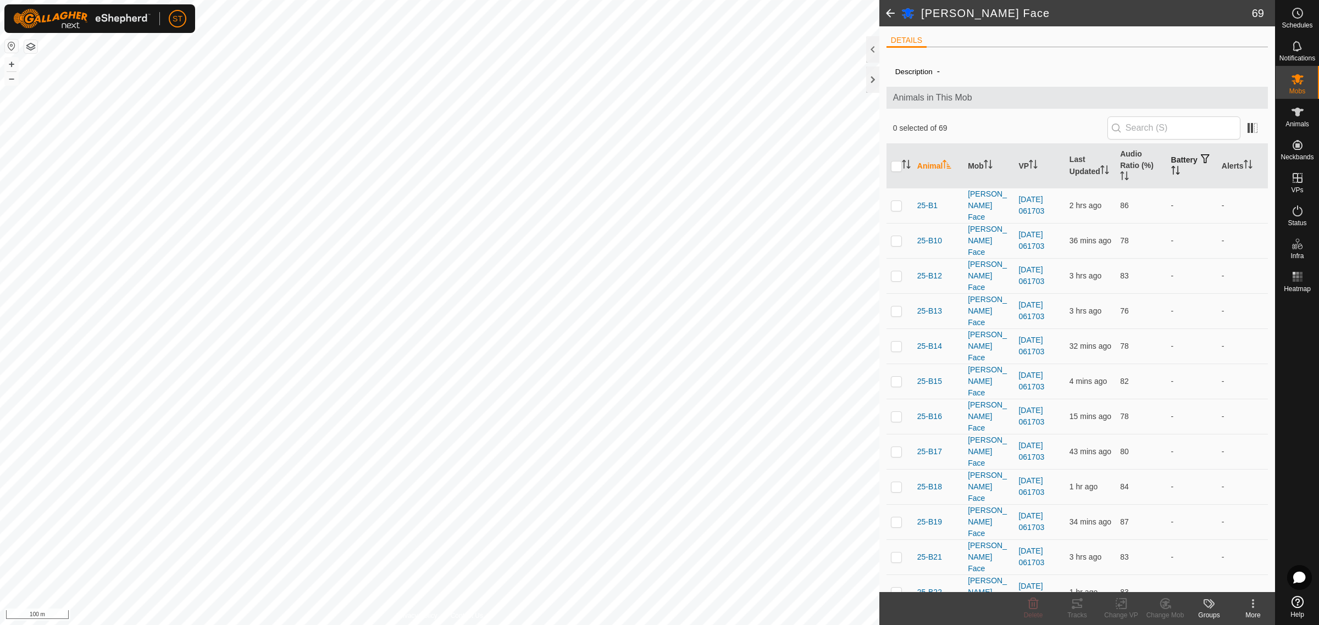
checkbox input "true"
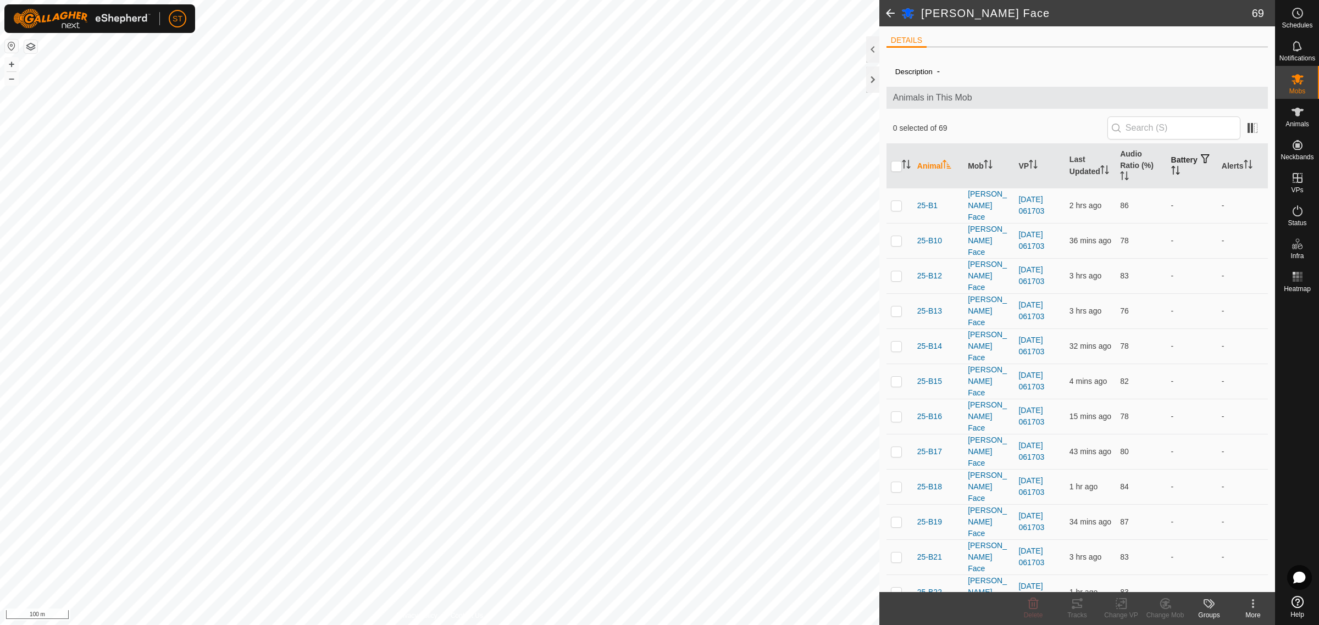
checkbox input "true"
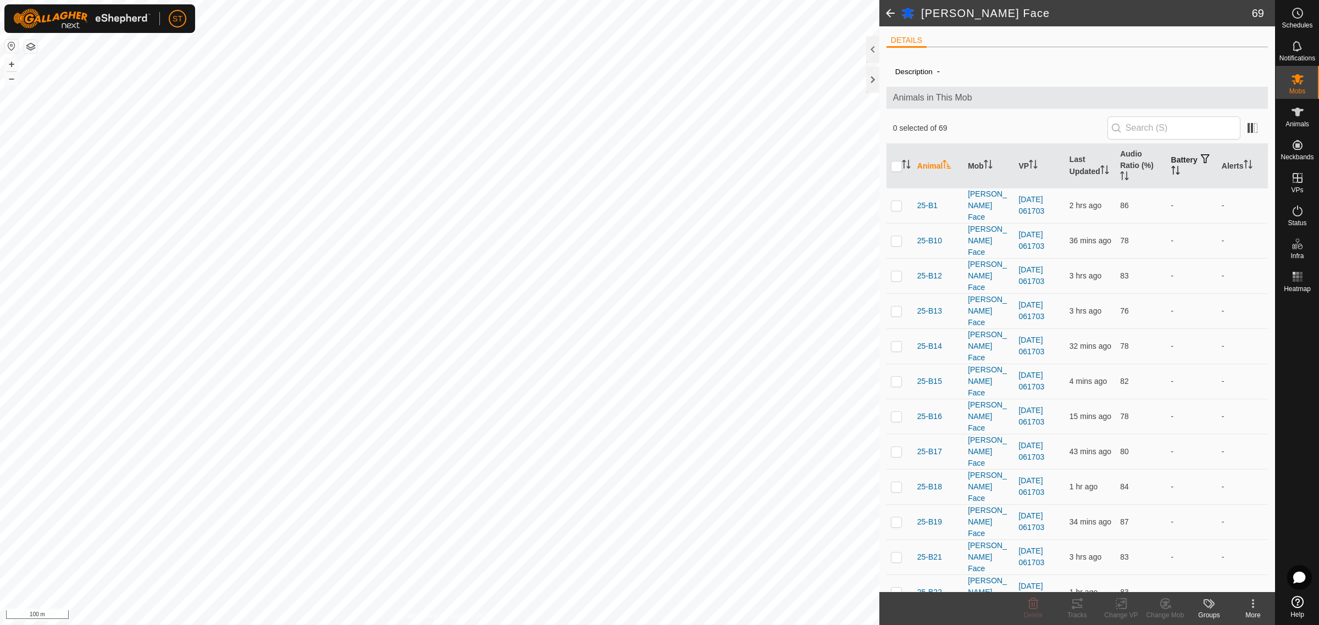
checkbox input "true"
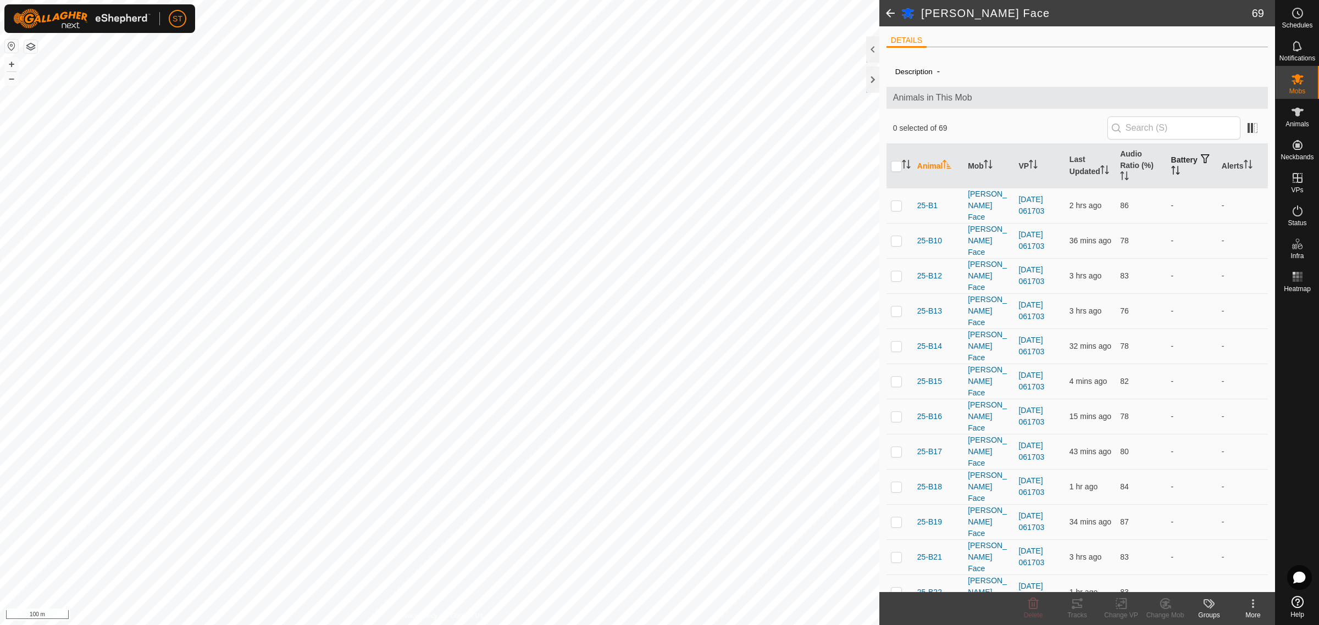
checkbox input "true"
click at [1119, 608] on icon at bounding box center [1121, 603] width 14 height 13
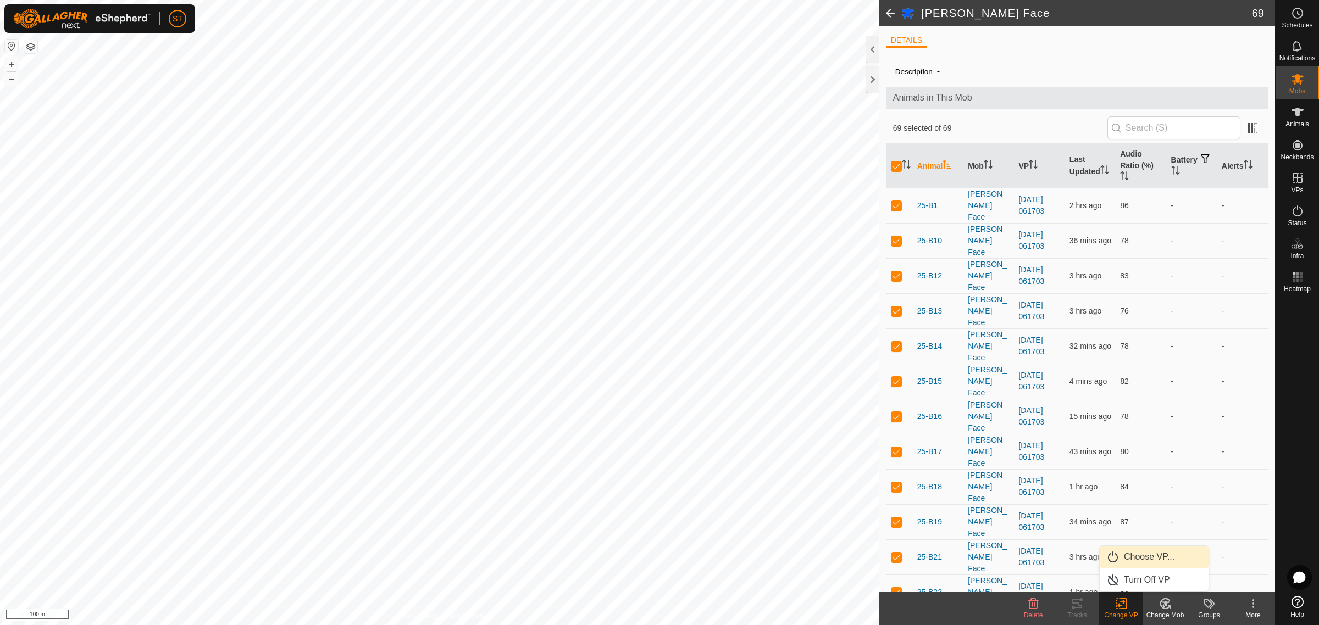
click at [1147, 555] on span "Choose VP..." at bounding box center [1149, 557] width 51 height 13
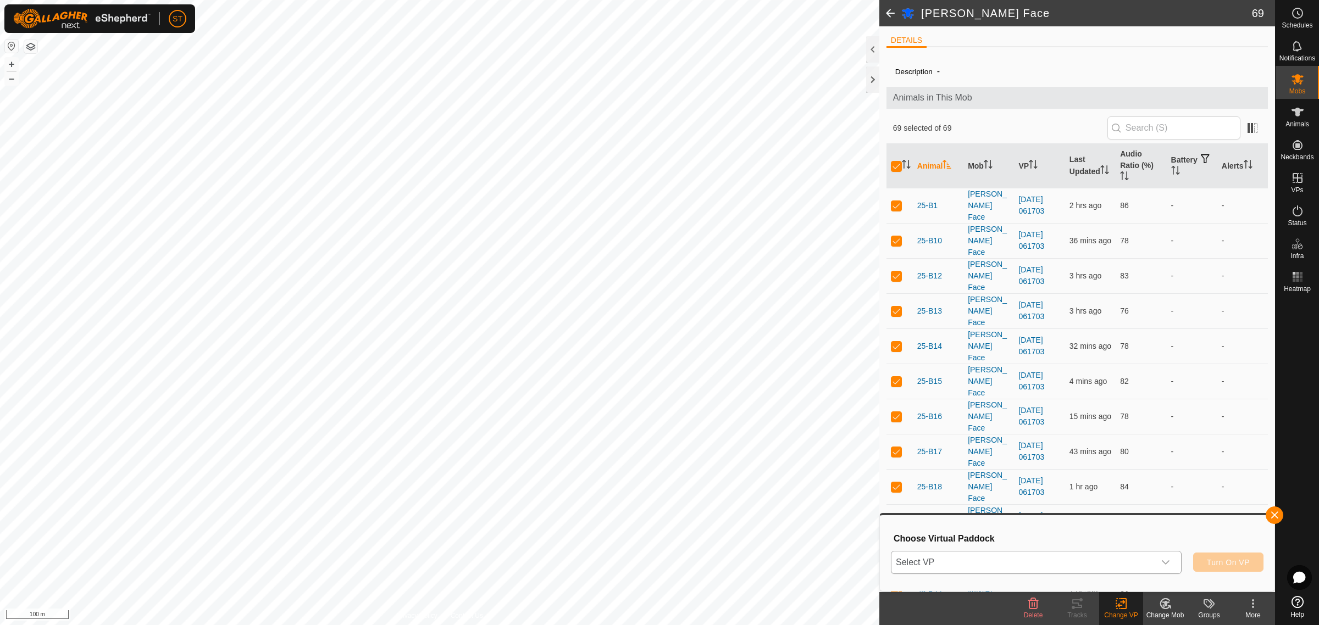
click at [1168, 562] on icon "dropdown trigger" at bounding box center [1165, 562] width 9 height 9
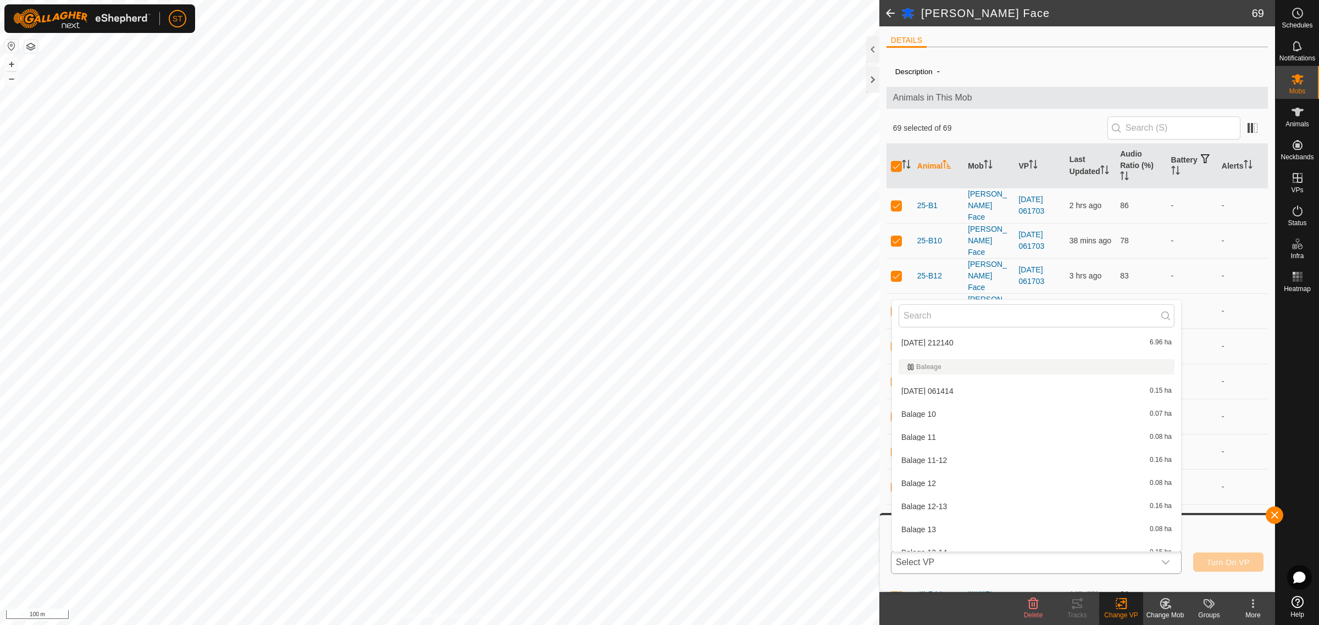
scroll to position [51, 0]
click at [926, 388] on li "[DATE] 211846 3.68 ha" at bounding box center [1036, 389] width 289 height 22
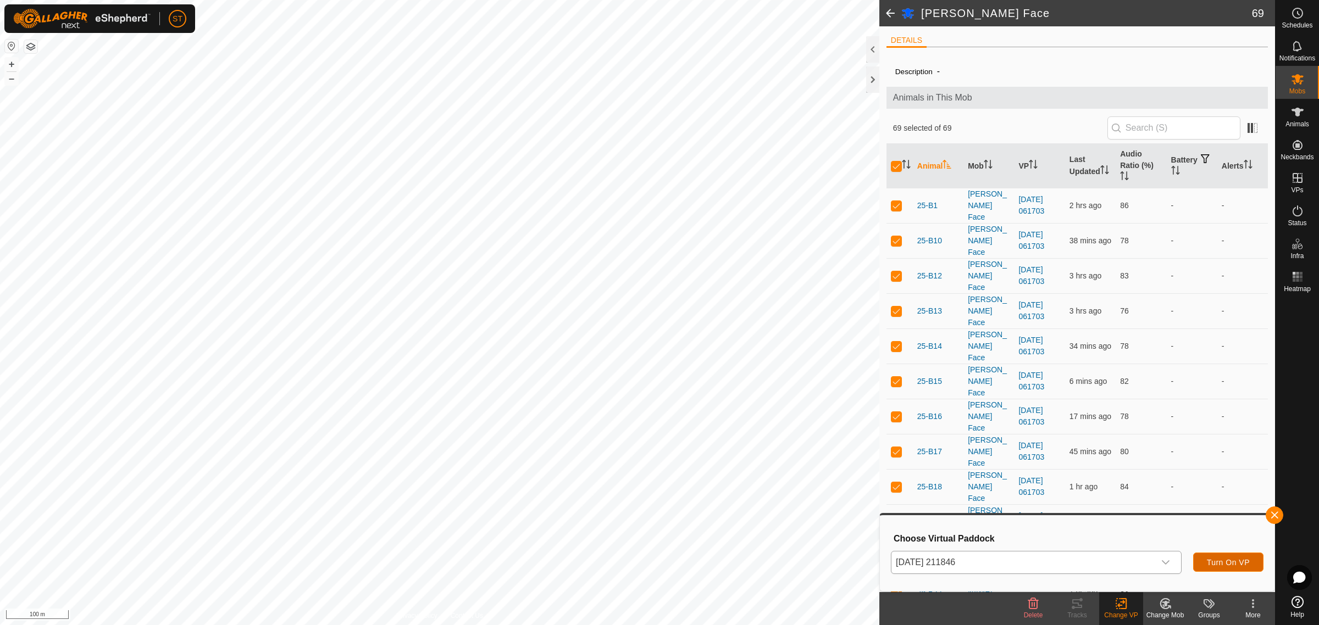
click at [1218, 563] on span "Turn On VP" at bounding box center [1228, 562] width 43 height 9
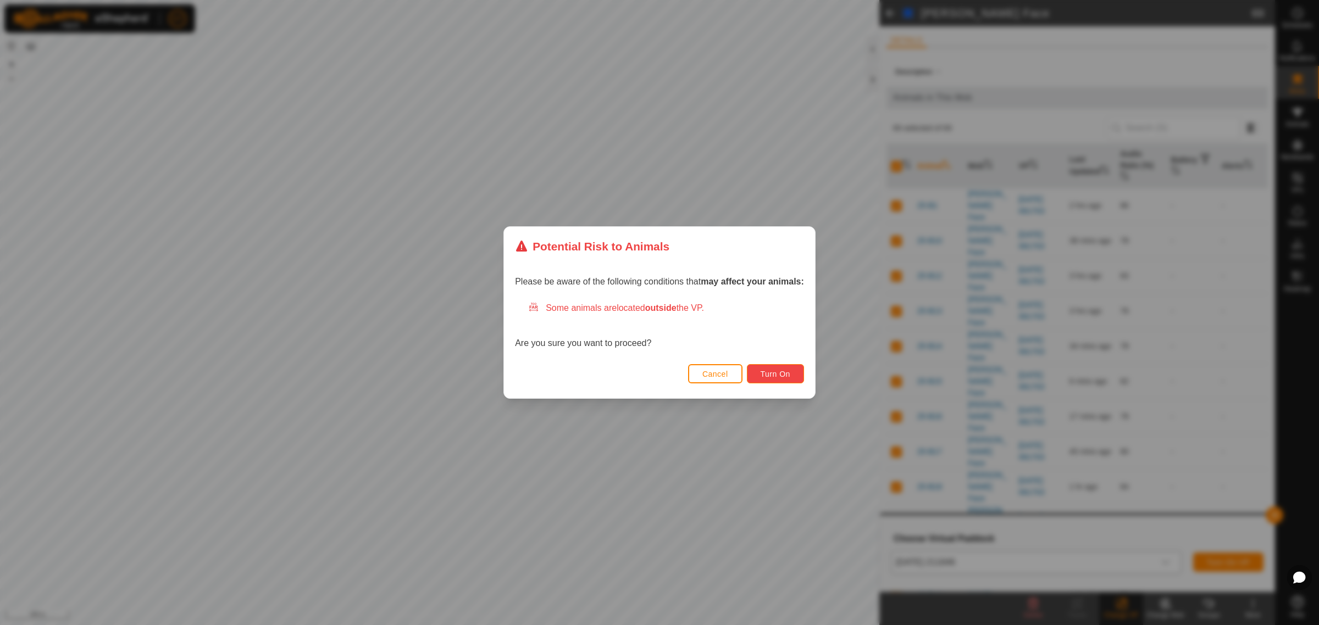
click at [767, 371] on span "Turn On" at bounding box center [776, 374] width 30 height 9
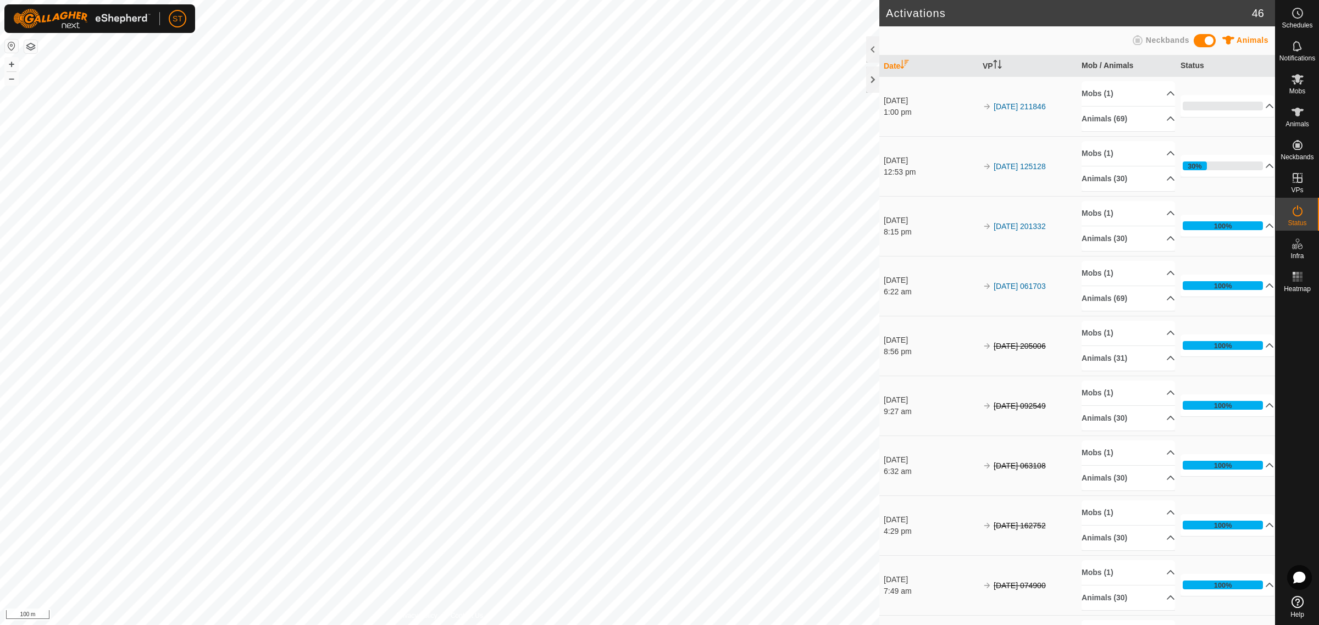
click at [909, 491] on div "Activations 46 Animals Neckbands Date VP Mob / Animals Status [DATE] 1:00 pm 20…" at bounding box center [637, 312] width 1275 height 625
click at [204, 0] on html "ST Schedules Notifications Mobs Animals Neckbands VPs Status Infra Heatmap Help…" at bounding box center [659, 312] width 1319 height 625
click at [388, 201] on div "UID AC1F09FFFE18A4BA Router IP - OFFLINE + – ⇧ i 200 m" at bounding box center [439, 312] width 879 height 625
click at [1218, 143] on link "Unfitted Neckbands" at bounding box center [1219, 142] width 109 height 22
